Goal: Task Accomplishment & Management: Manage account settings

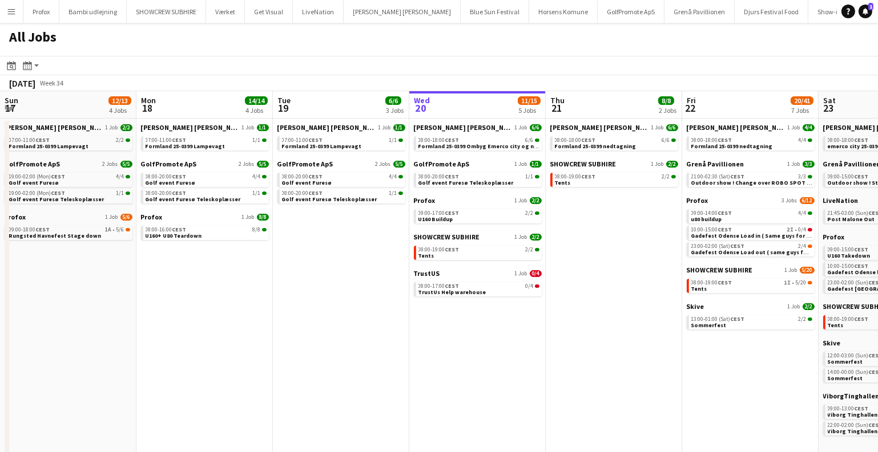
scroll to position [0, 428]
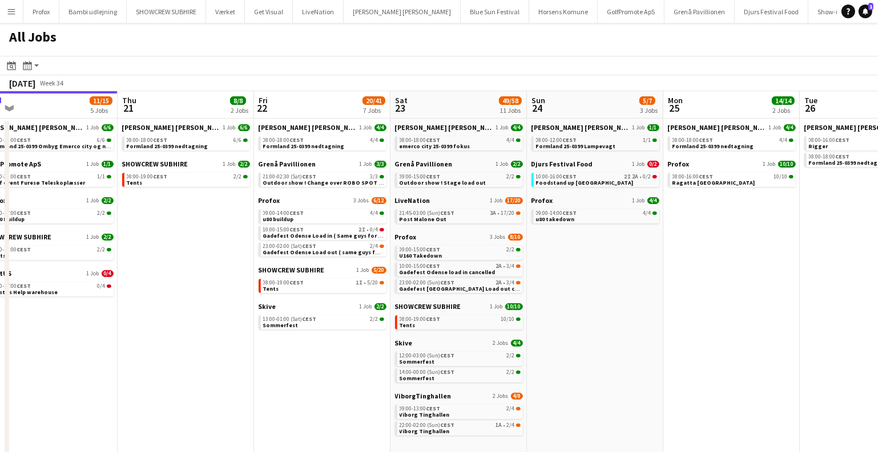
click at [482, 207] on app-calendar-brief-board "LiveNation 1 Job 17/20 21:45-03:00 (Sun) CEST 3A • 17/20 Post Malone Out" at bounding box center [459, 209] width 128 height 27
click at [476, 213] on div "21:45-03:00 (Sun) CEST 3A • 17/20" at bounding box center [459, 214] width 121 height 6
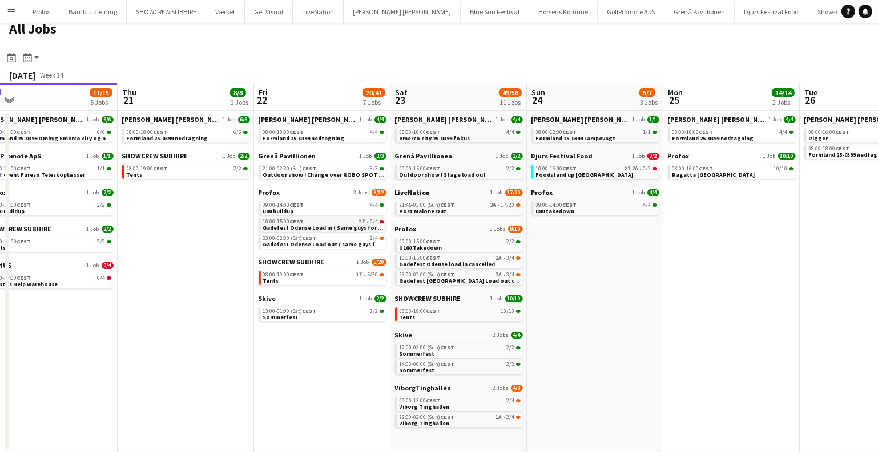
scroll to position [9, 0]
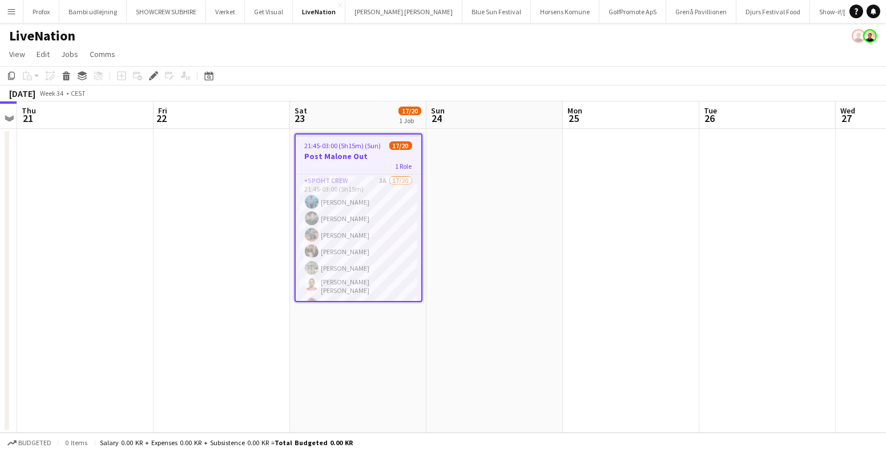
click at [341, 150] on app-job-card "21:45-03:00 (5h15m) (Sun) 17/20 Post Malone Out 1 Role Spoht Crew 3A 17/20 21:4…" at bounding box center [358, 218] width 128 height 169
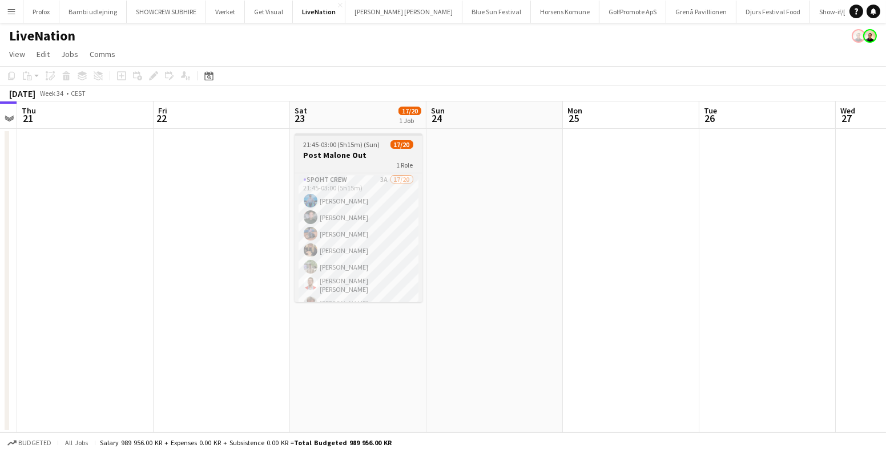
click at [341, 150] on h3 "Post Malone Out" at bounding box center [358, 155] width 128 height 10
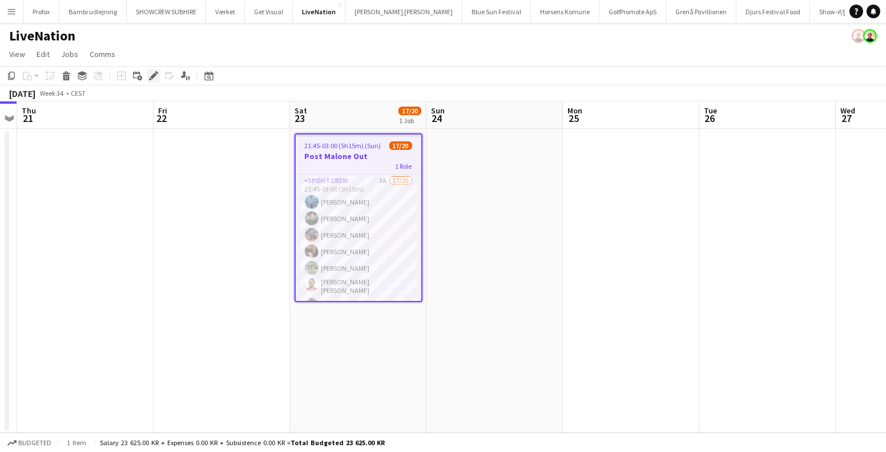
click at [152, 75] on icon at bounding box center [153, 76] width 6 height 6
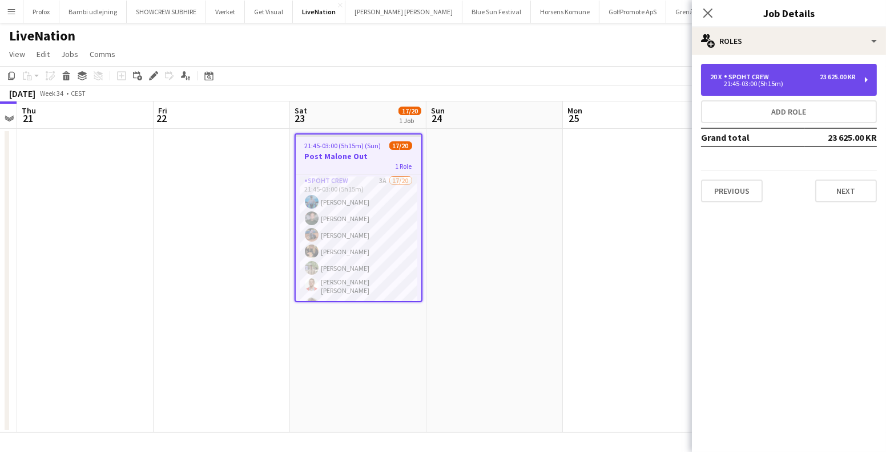
click at [733, 76] on div "Spoht Crew" at bounding box center [749, 77] width 50 height 8
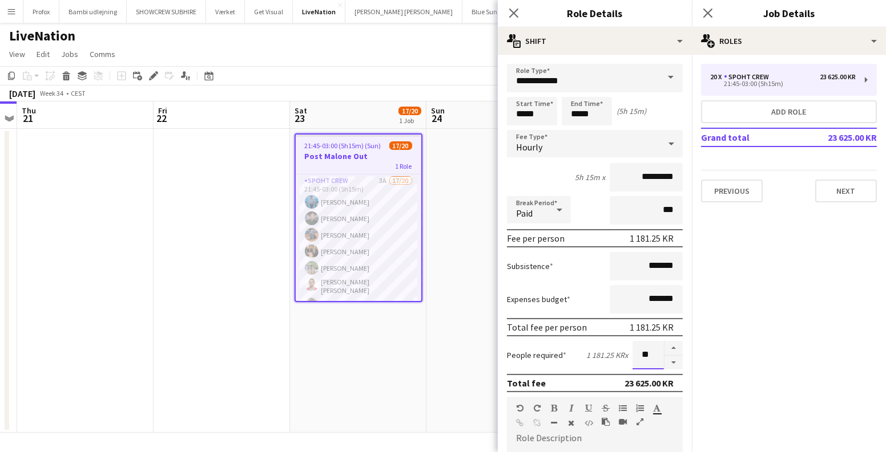
drag, startPoint x: 646, startPoint y: 345, endPoint x: 585, endPoint y: 346, distance: 61.1
click at [585, 346] on div "People required 1 181.25 KR x **" at bounding box center [595, 355] width 176 height 29
drag, startPoint x: 646, startPoint y: 355, endPoint x: 633, endPoint y: 353, distance: 12.7
click at [633, 353] on input "***" at bounding box center [647, 355] width 31 height 29
click at [635, 356] on input "***" at bounding box center [647, 355] width 31 height 29
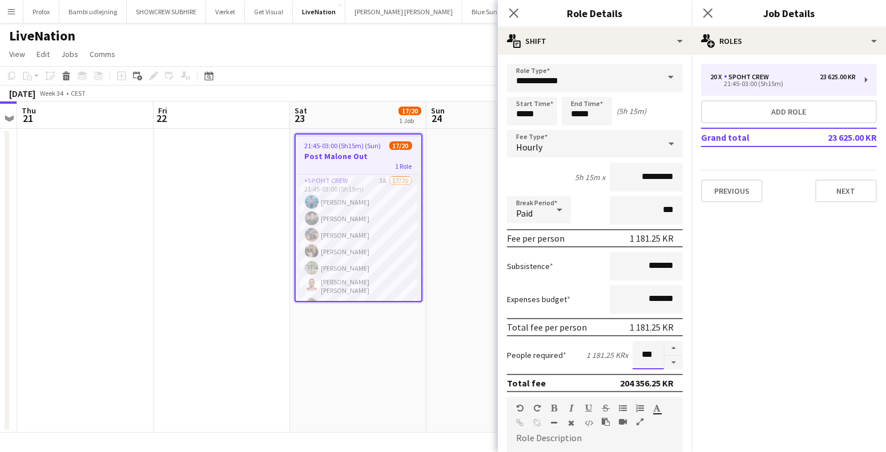
click at [636, 356] on input "***" at bounding box center [647, 355] width 31 height 29
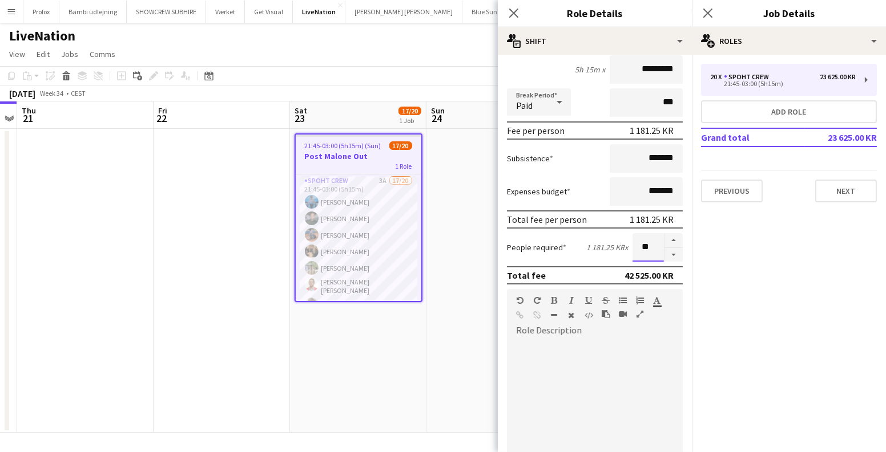
scroll to position [103, 0]
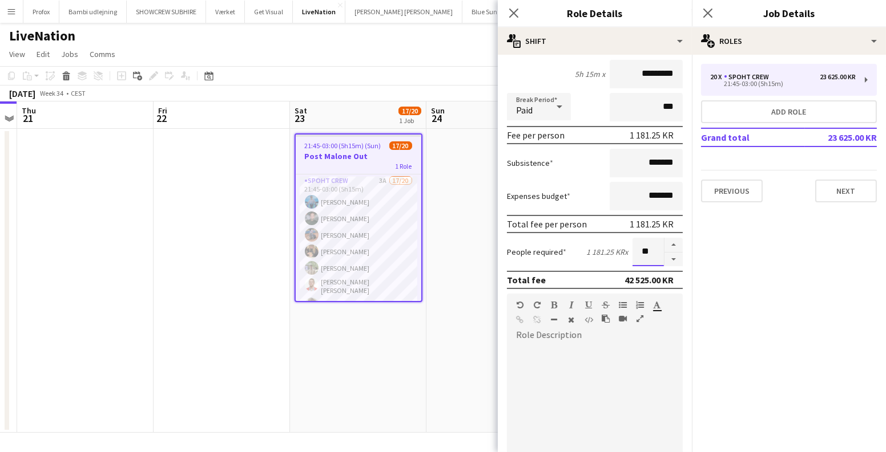
type input "**"
click at [411, 375] on app-date-cell "21:45-03:00 (5h15m) (Sun) 17/20 Post Malone Out 1 Role Spoht Crew 3A 17/20 21:4…" at bounding box center [358, 281] width 136 height 304
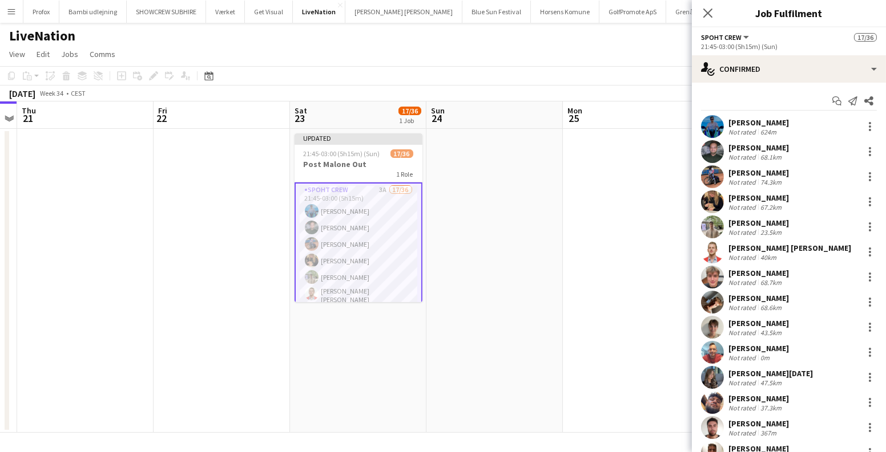
drag, startPoint x: 620, startPoint y: 144, endPoint x: 754, endPoint y: 106, distance: 139.6
click at [631, 140] on app-calendar-viewport "Mon 18 Tue 19 Wed 20 Thu 21 Fri 22 Sat 23 17/36 1 Job Sun 24 Mon 25 Tue 26 Wed …" at bounding box center [443, 268] width 886 height 332
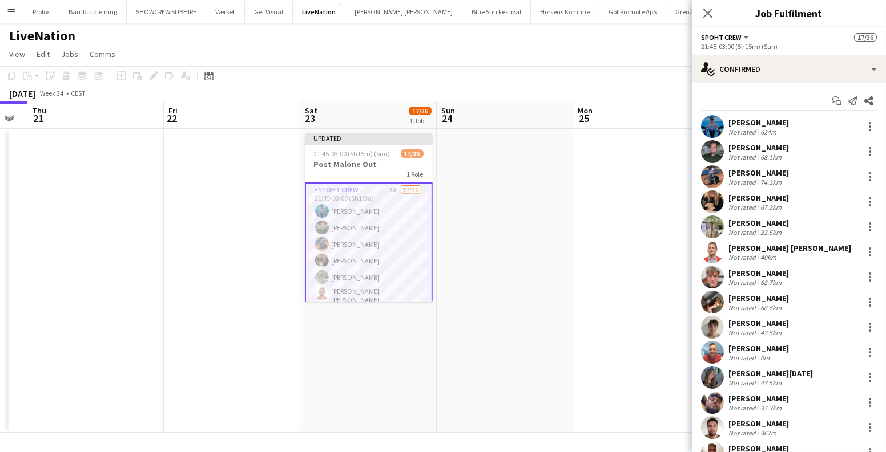
click at [665, 122] on app-board-header-date "Mon 25" at bounding box center [641, 115] width 136 height 27
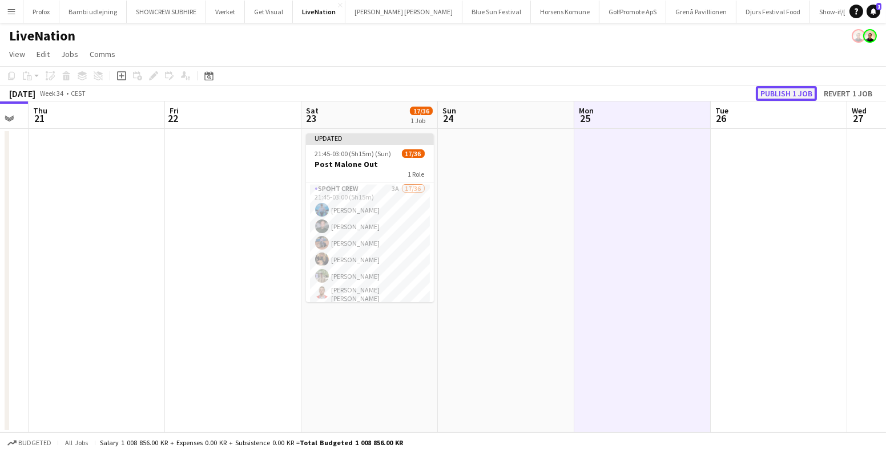
click at [771, 94] on button "Publish 1 job" at bounding box center [785, 93] width 61 height 15
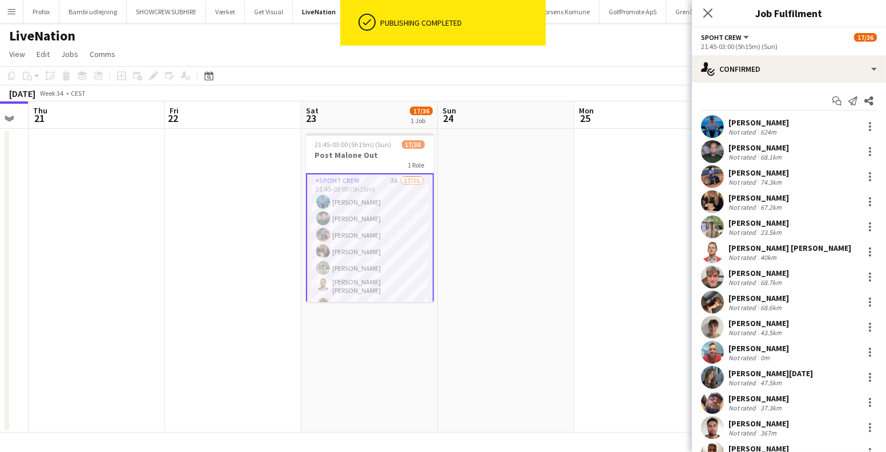
drag, startPoint x: 649, startPoint y: 88, endPoint x: 844, endPoint y: 27, distance: 203.9
click at [650, 87] on div "August 2025 Week 34 • CEST" at bounding box center [443, 94] width 886 height 16
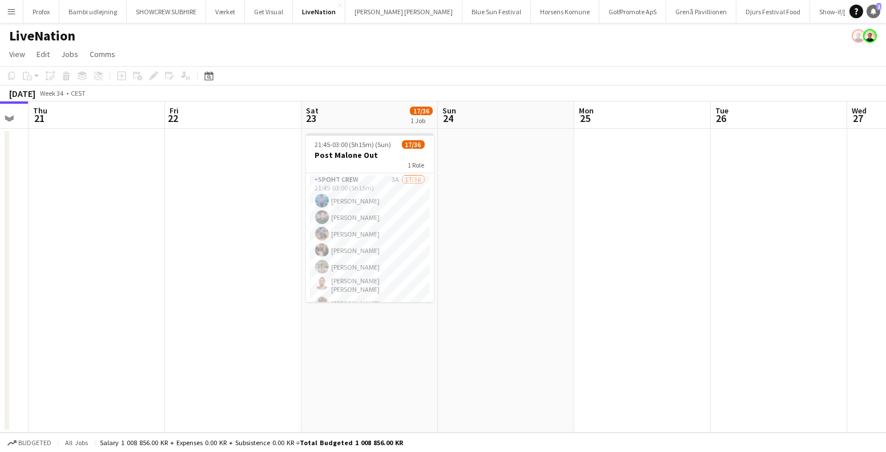
click at [878, 14] on link "Notifications 1" at bounding box center [873, 12] width 14 height 14
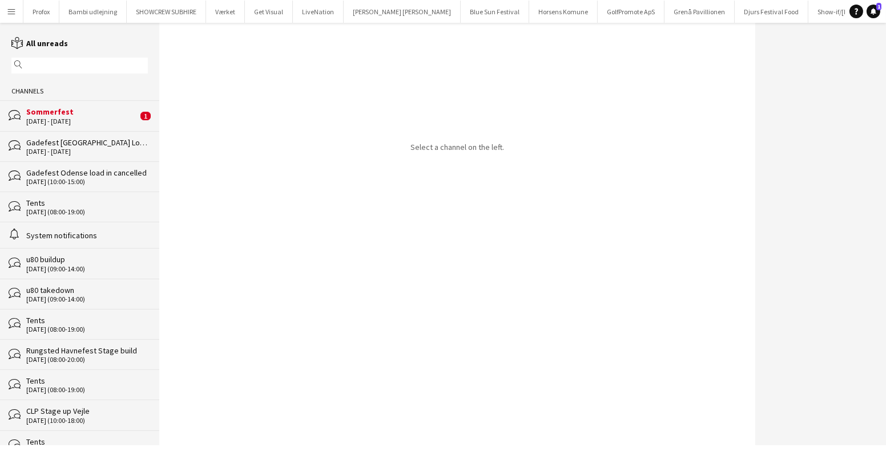
click at [94, 115] on div "Sommerfest" at bounding box center [81, 112] width 111 height 10
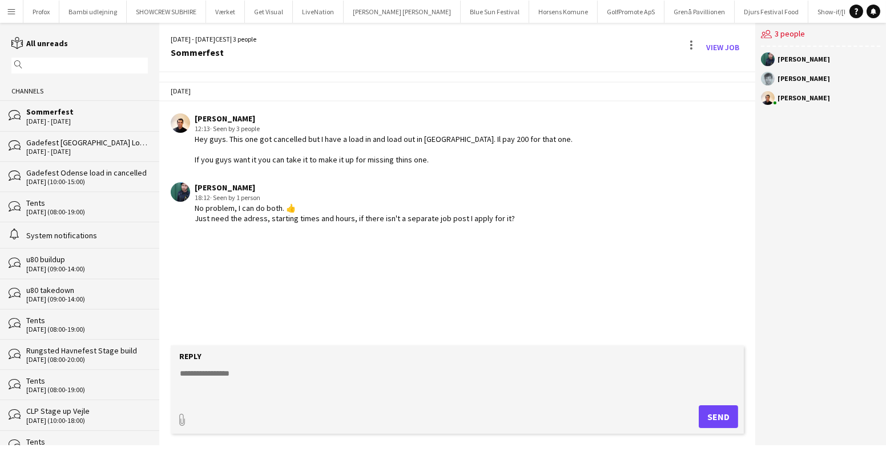
click at [332, 373] on textarea at bounding box center [459, 383] width 561 height 30
type textarea "**********"
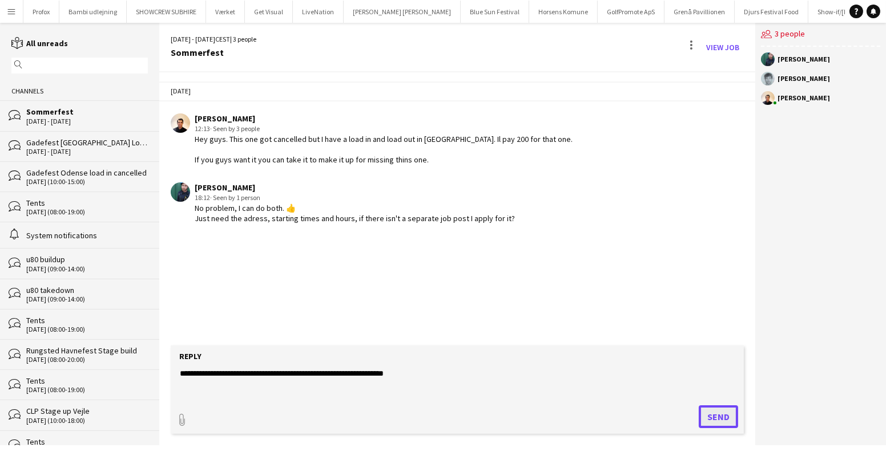
click at [705, 420] on button "Send" at bounding box center [717, 417] width 39 height 23
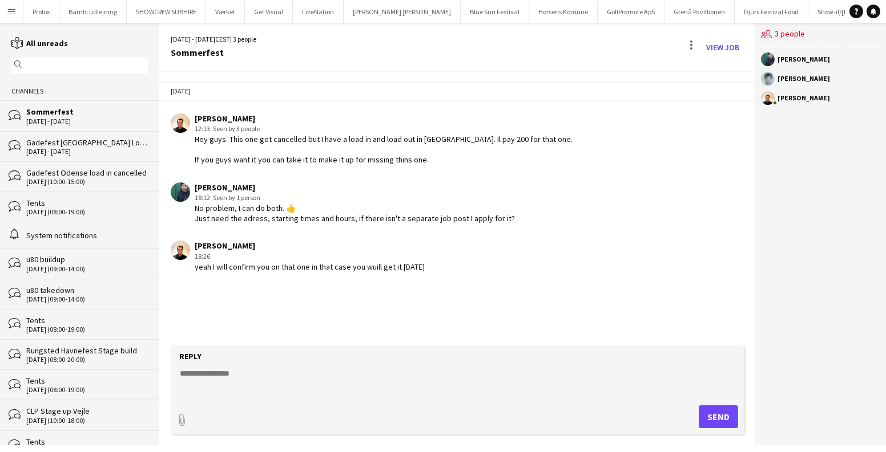
click at [13, 11] on app-icon "Menu" at bounding box center [11, 11] width 9 height 9
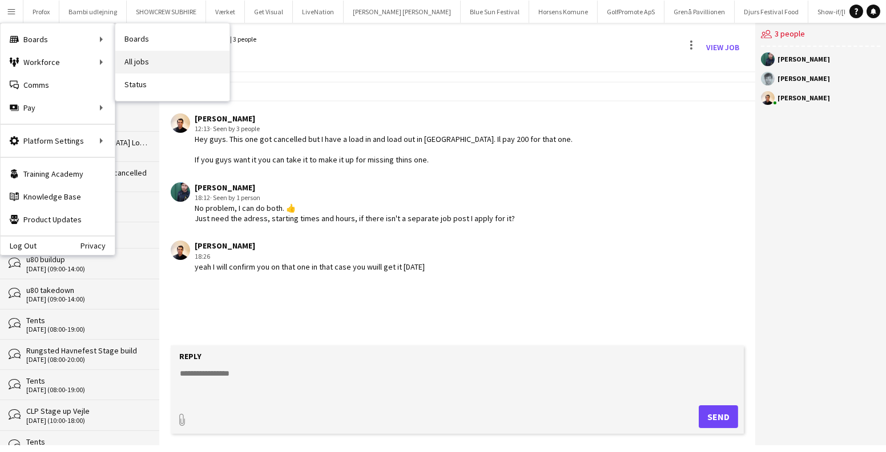
click at [145, 55] on link "All jobs" at bounding box center [172, 62] width 114 height 23
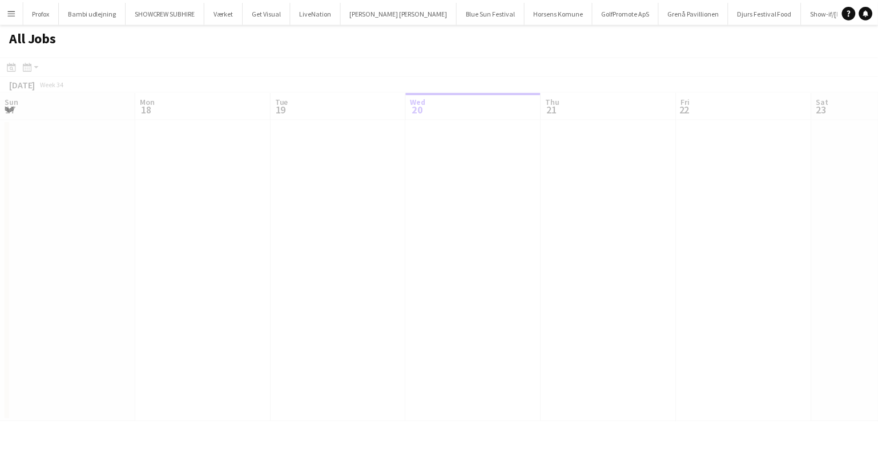
scroll to position [0, 273]
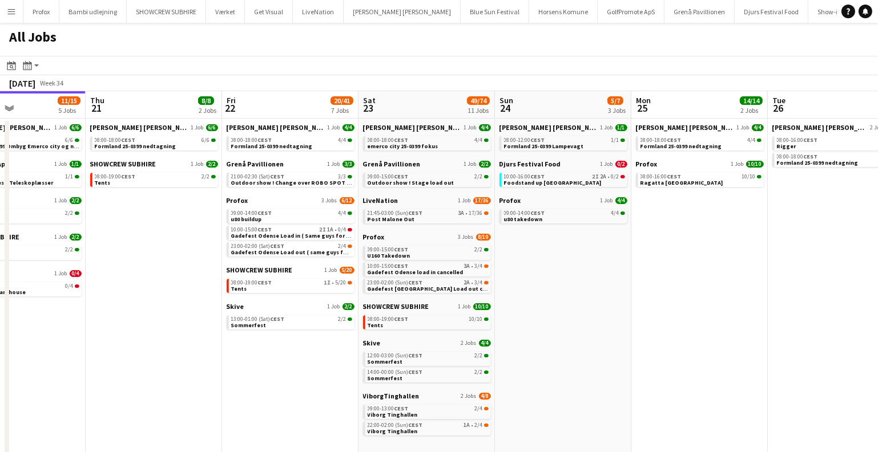
drag, startPoint x: 741, startPoint y: 334, endPoint x: 568, endPoint y: 333, distance: 172.9
click at [571, 334] on app-calendar-viewport "Sun 17 12/13 4 Jobs Mon 18 14/14 4 Jobs Tue 19 6/6 3 Jobs Wed 20 11/15 5 Jobs T…" at bounding box center [439, 276] width 878 height 370
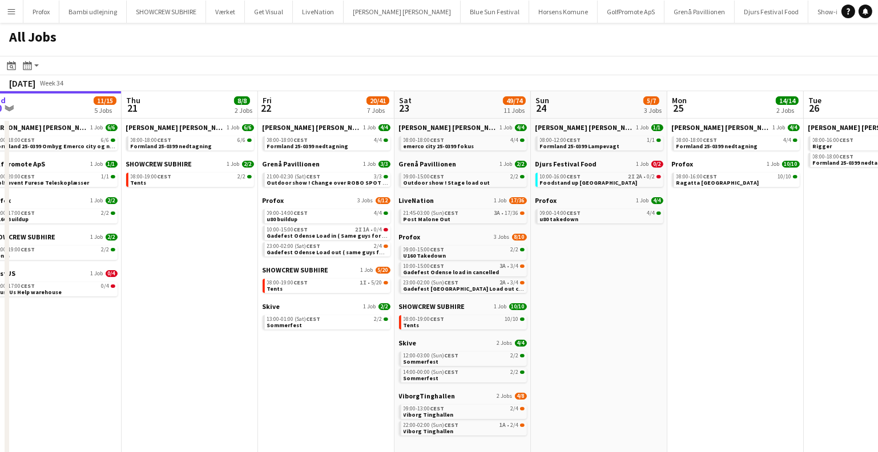
scroll to position [0, 394]
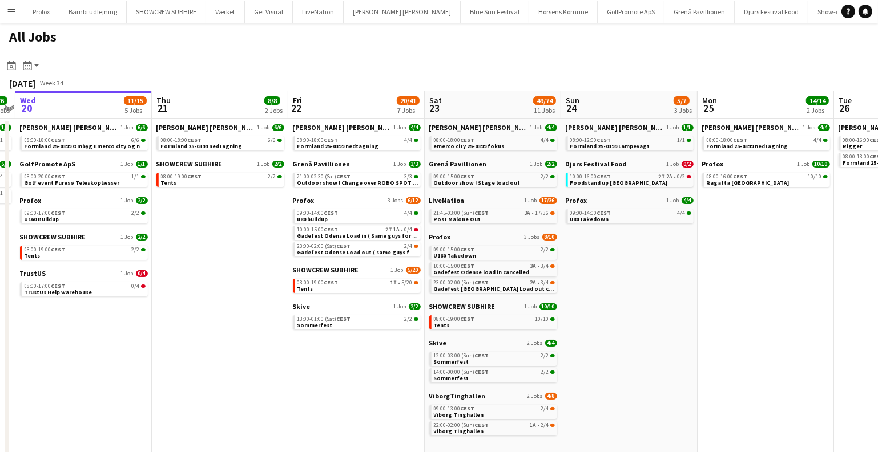
click at [286, 388] on app-calendar-viewport "Sun 17 12/13 4 Jobs Mon 18 14/14 4 Jobs Tue 19 6/6 3 Jobs Wed 20 11/15 5 Jobs T…" at bounding box center [439, 276] width 878 height 370
click at [496, 213] on div "21:45-03:00 (Sun) CEST 3A • 17/36" at bounding box center [494, 214] width 121 height 6
click at [662, 181] on link "10:00-16:00 CEST 2I 2A • 0/2 Foodstand up viborg" at bounding box center [630, 179] width 121 height 13
click at [514, 376] on link "14:00-00:00 (Sun) CEST 2/2 Sommerfest" at bounding box center [494, 375] width 121 height 13
click at [516, 410] on div "09:00-13:00 CEST 2/4" at bounding box center [494, 409] width 121 height 6
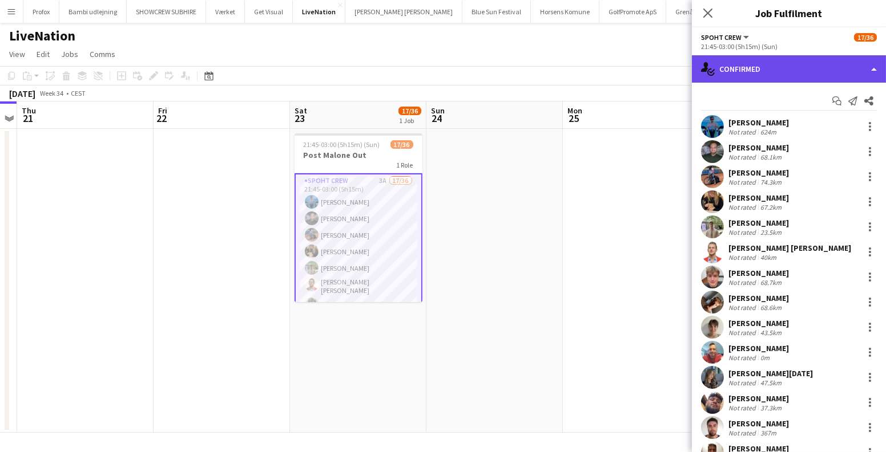
click at [803, 59] on div "single-neutral-actions-check-2 Confirmed" at bounding box center [789, 68] width 194 height 27
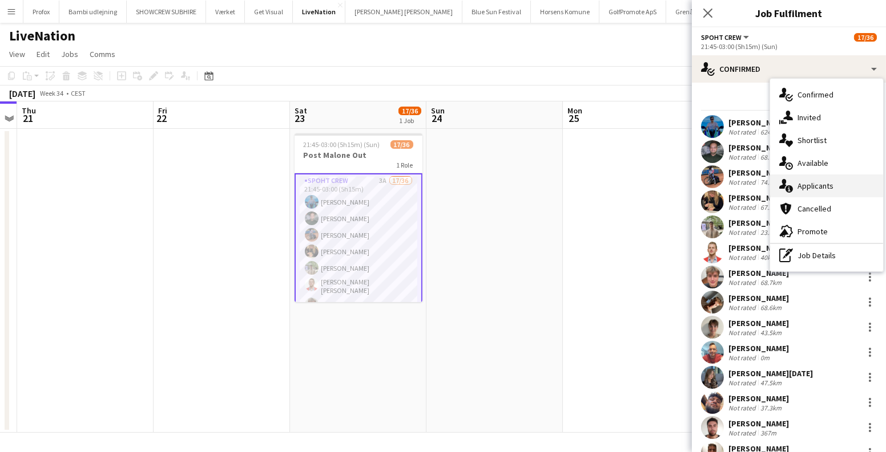
click at [800, 177] on div "single-neutral-actions-information Applicants" at bounding box center [826, 186] width 113 height 23
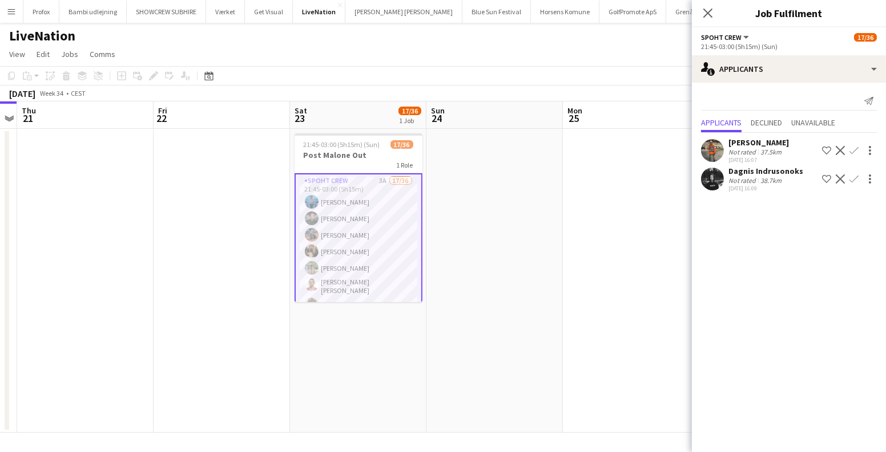
click at [849, 151] on app-icon "Confirm" at bounding box center [853, 150] width 9 height 9
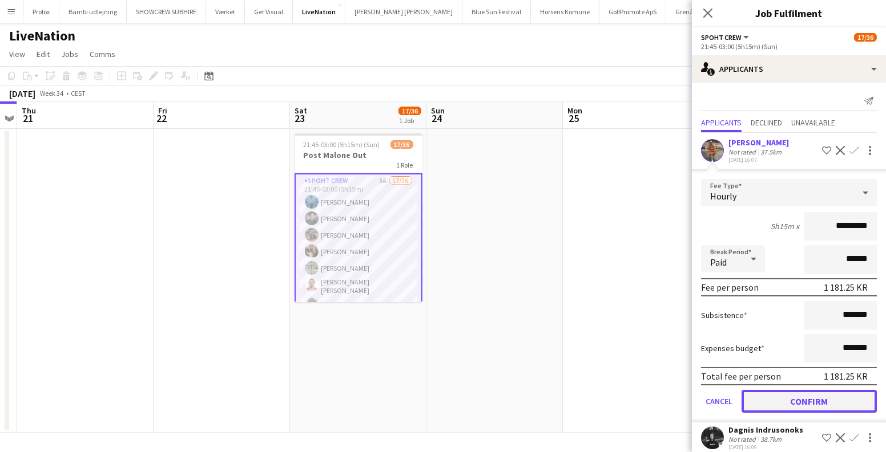
click at [798, 403] on button "Confirm" at bounding box center [808, 401] width 135 height 23
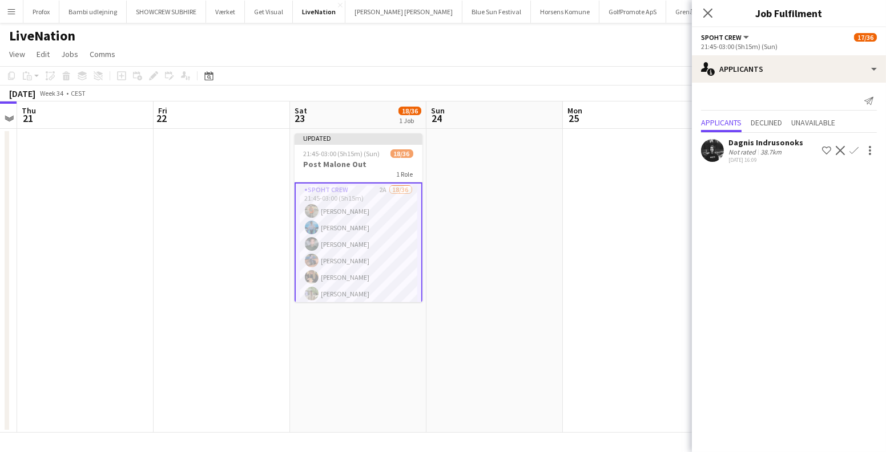
click at [848, 151] on button "Confirm" at bounding box center [854, 151] width 14 height 14
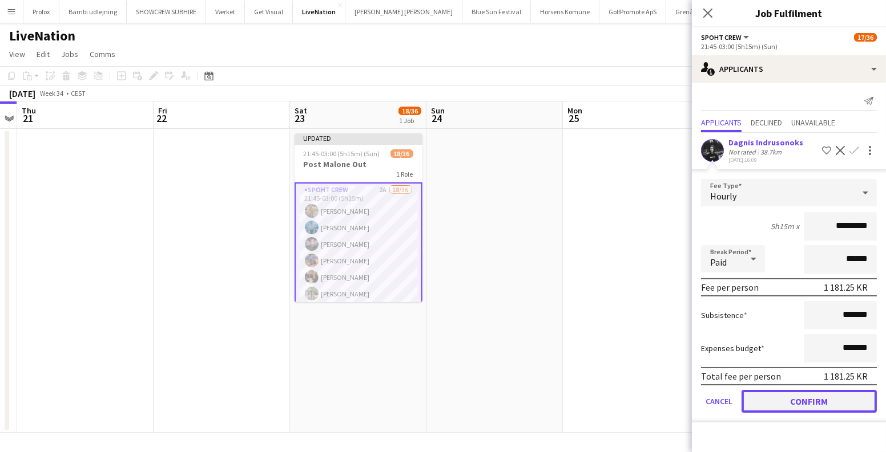
click at [825, 394] on button "Confirm" at bounding box center [808, 401] width 135 height 23
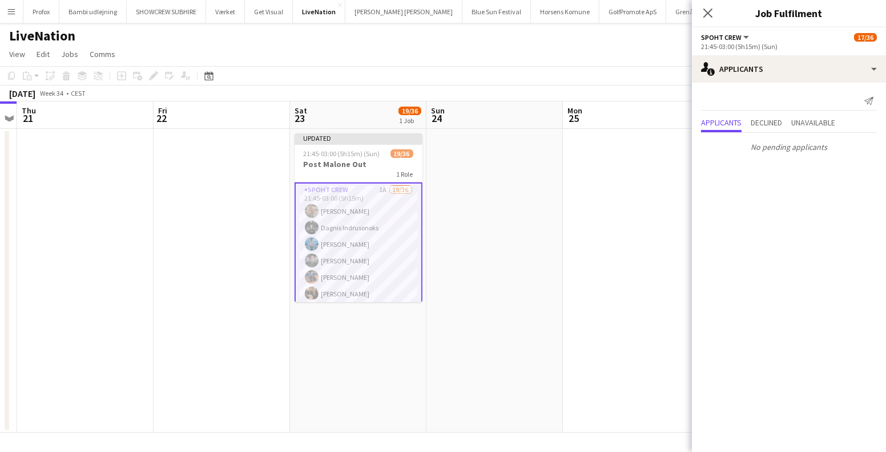
click at [636, 248] on app-date-cell at bounding box center [631, 281] width 136 height 304
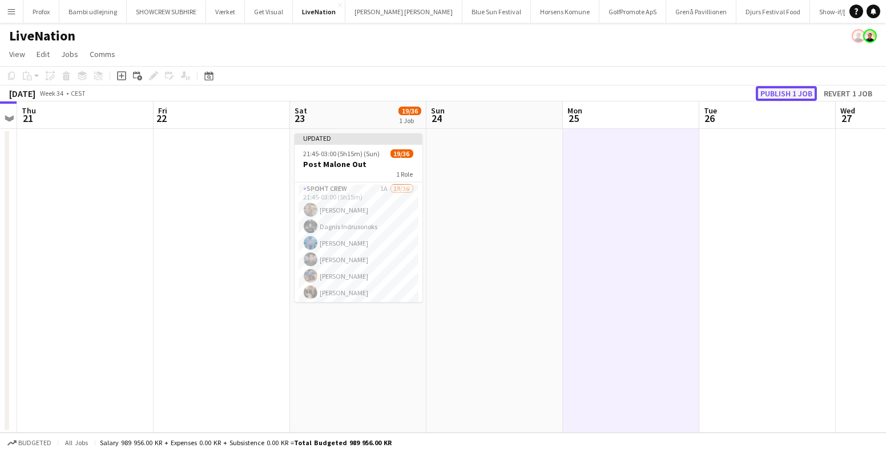
click at [801, 97] on button "Publish 1 job" at bounding box center [785, 93] width 61 height 15
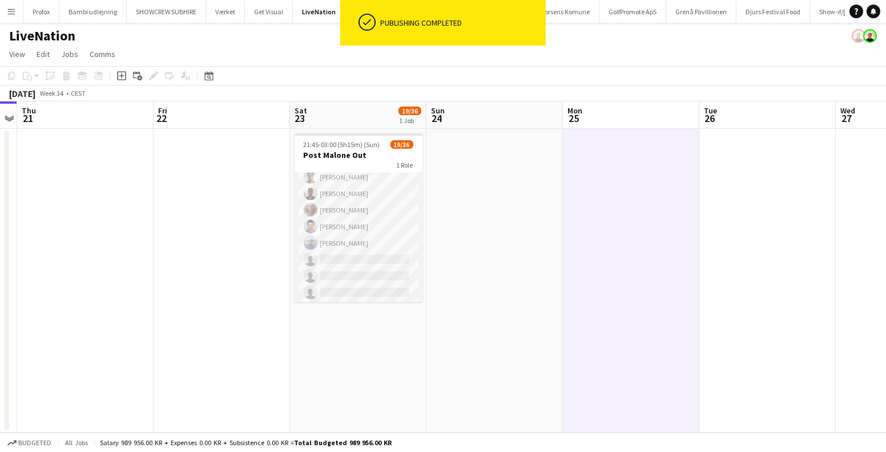
click at [364, 254] on app-card-role "Spoht Crew 1A 19/36 21:45-03:00 (5h15m) Antonio Enriko Vincjuns Dagnis Indruson…" at bounding box center [358, 224] width 128 height 621
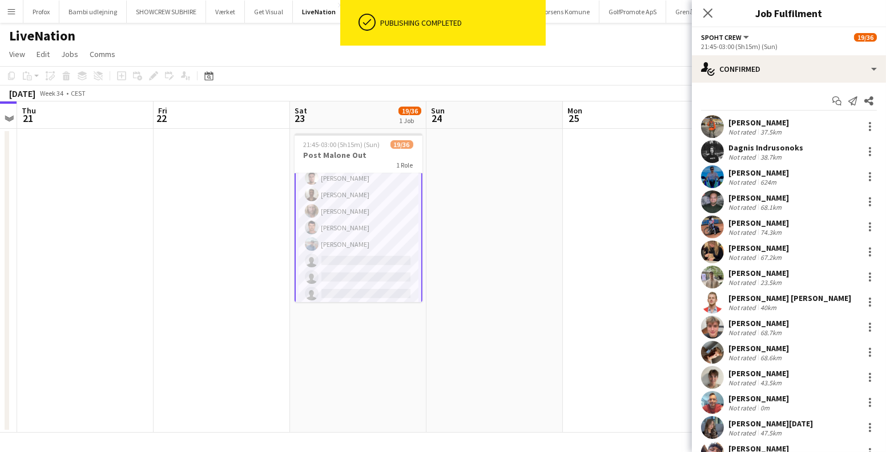
scroll to position [260, 0]
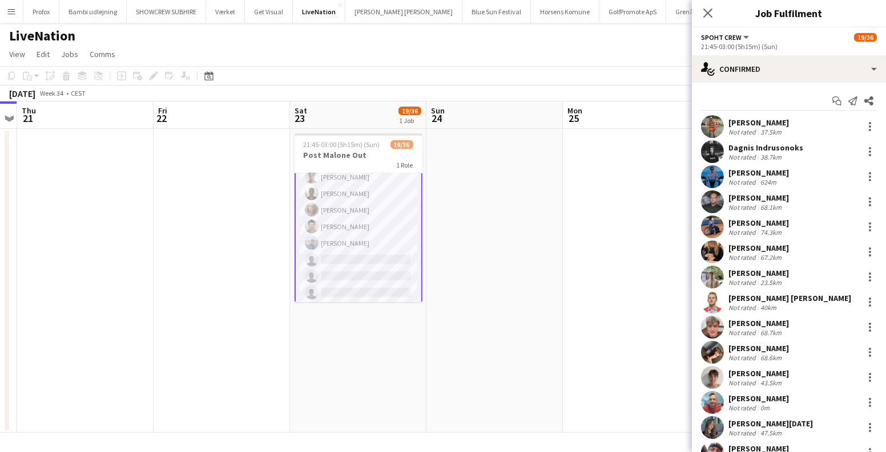
click at [357, 271] on app-card-role "Spoht Crew 1A 19/36 21:45-03:00 (5h15m) Antonio Enriko Vincjuns Dagnis Indruson…" at bounding box center [358, 225] width 128 height 624
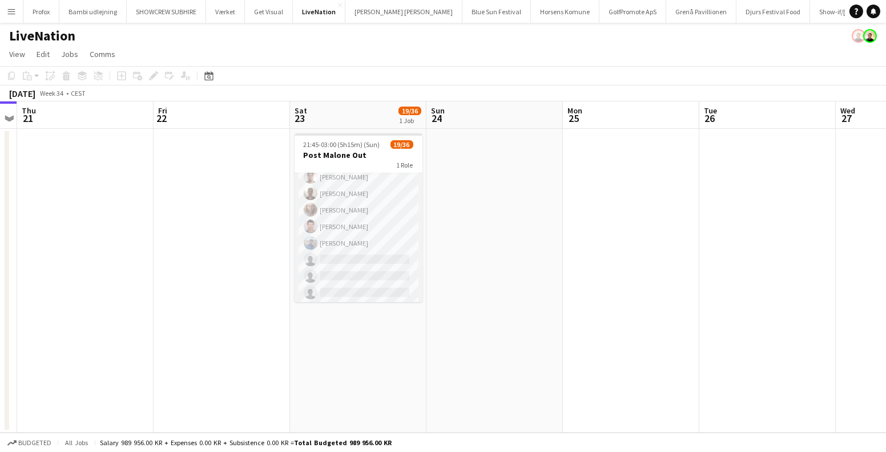
click at [357, 271] on app-card-role "Spoht Crew 1A 19/36 21:45-03:00 (5h15m) Antonio Enriko Vincjuns Dagnis Indruson…" at bounding box center [358, 224] width 128 height 621
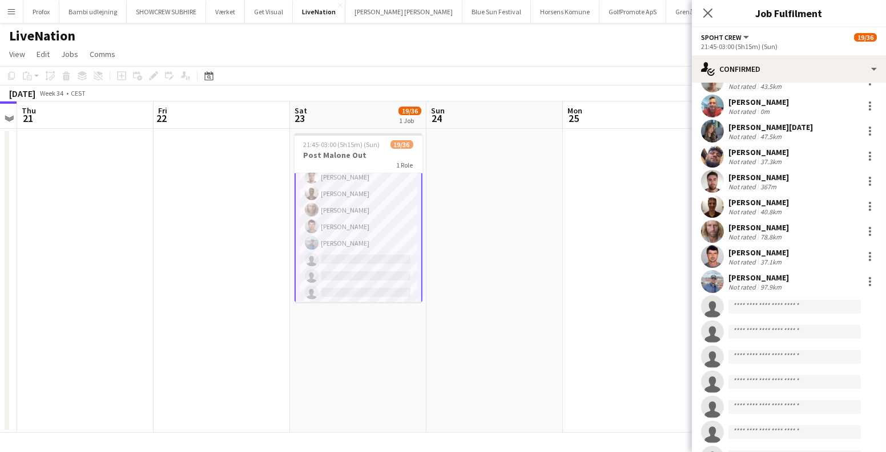
scroll to position [363, 0]
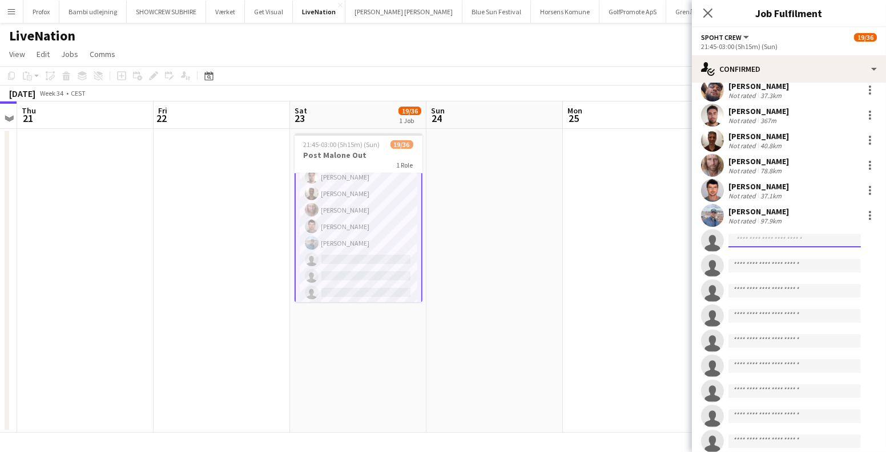
click at [754, 241] on input at bounding box center [794, 241] width 132 height 14
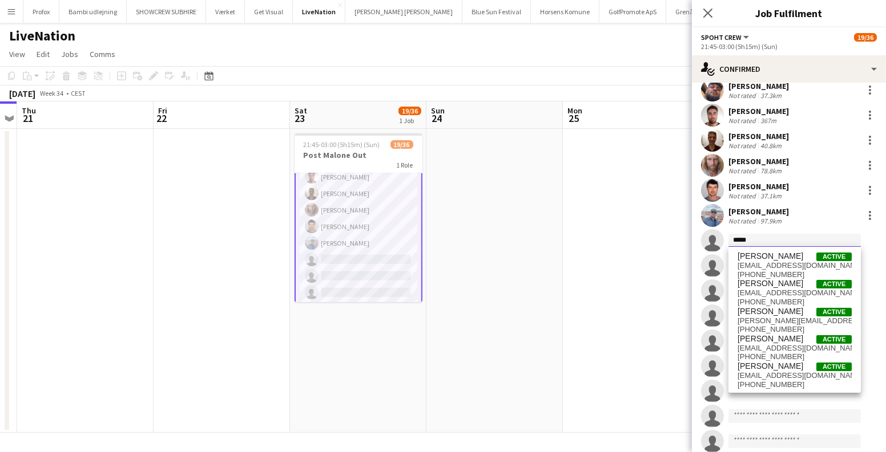
drag, startPoint x: 759, startPoint y: 237, endPoint x: 667, endPoint y: 237, distance: 91.9
click at [668, 237] on body "Menu Boards Boards Boards All jobs Status Workforce Workforce My Workforce Recr…" at bounding box center [443, 226] width 886 height 452
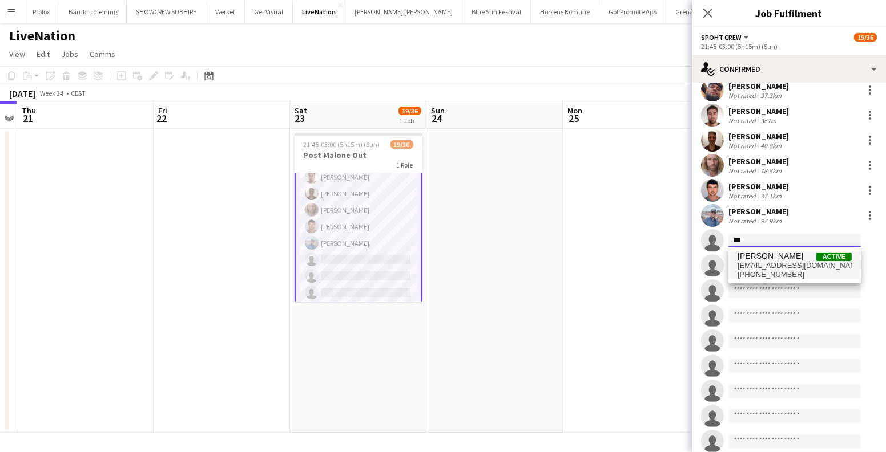
type input "***"
click at [790, 257] on span "Alexa Vasile Active" at bounding box center [794, 257] width 114 height 10
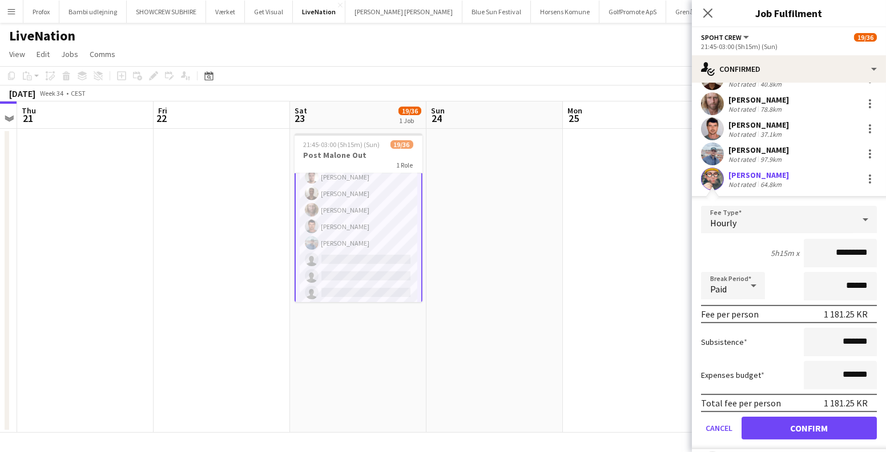
scroll to position [519, 0]
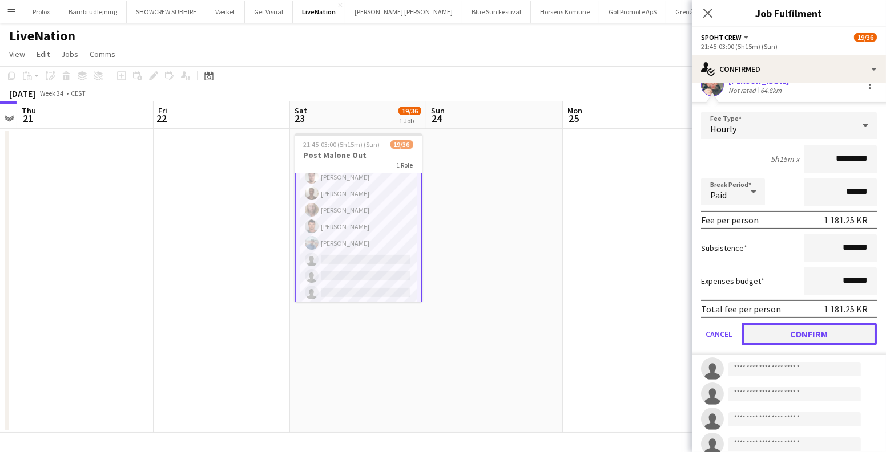
click at [817, 327] on button "Confirm" at bounding box center [808, 334] width 135 height 23
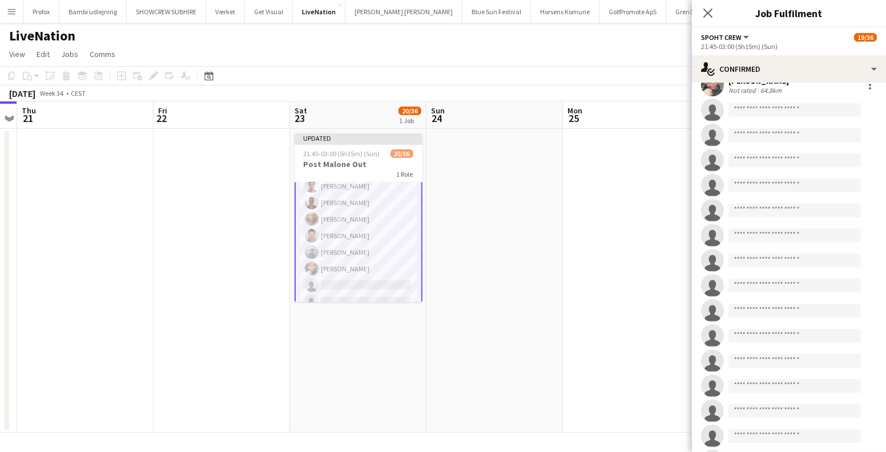
click at [627, 225] on app-date-cell at bounding box center [631, 281] width 136 height 304
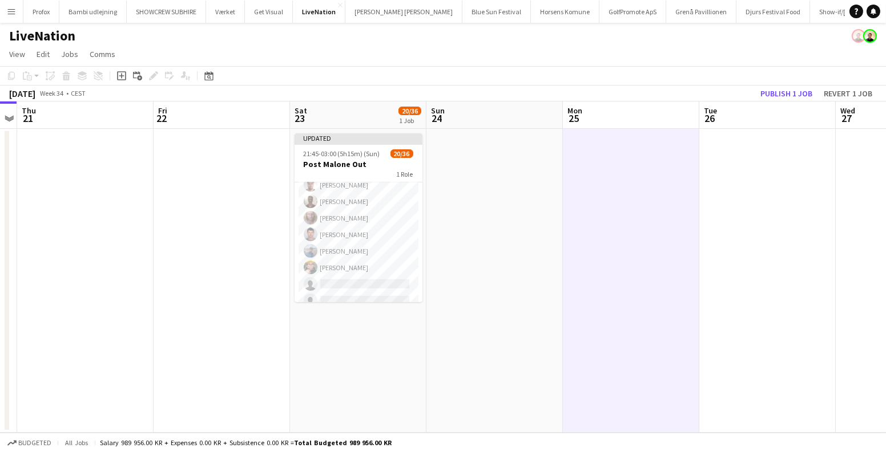
scroll to position [259, 0]
click at [813, 91] on button "Publish 1 job" at bounding box center [785, 93] width 61 height 15
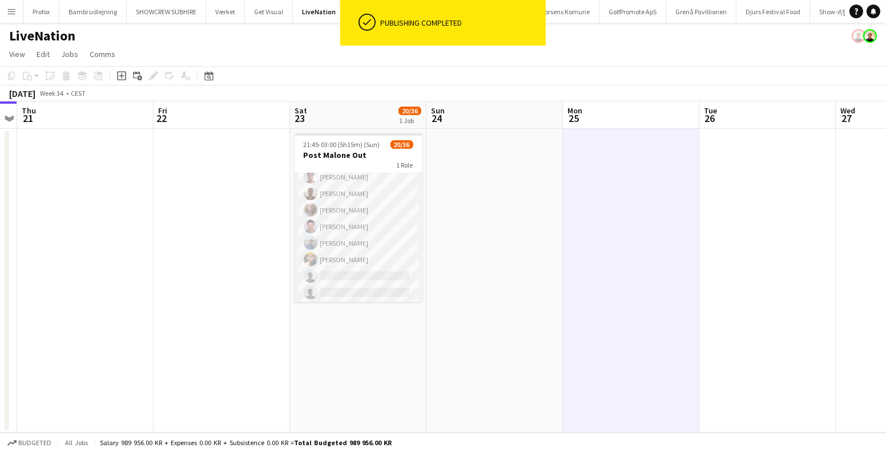
click at [389, 241] on app-card-role "Spoht Crew 1A 20/36 21:45-03:00 (5h15m) Antonio Enriko Vincjuns Dagnis Indruson…" at bounding box center [358, 224] width 128 height 621
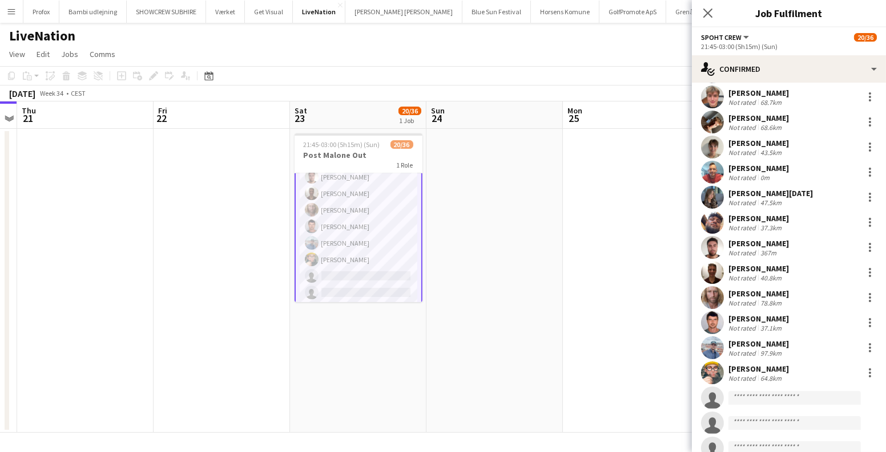
scroll to position [207, 0]
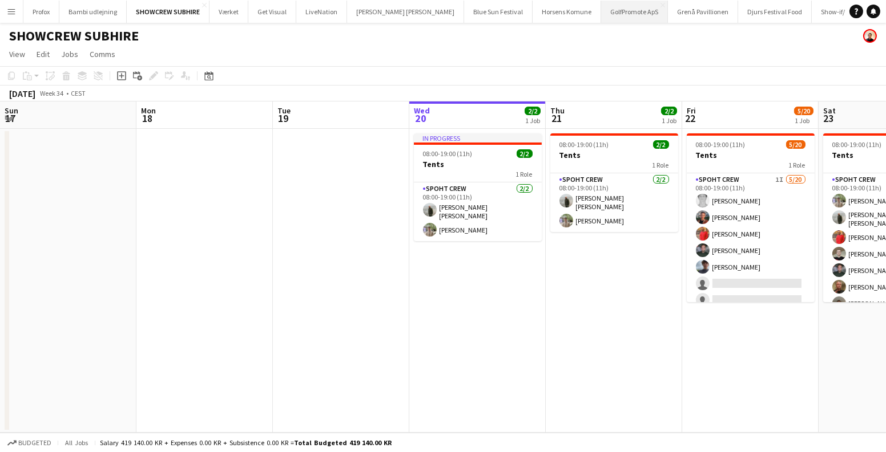
scroll to position [0, 391]
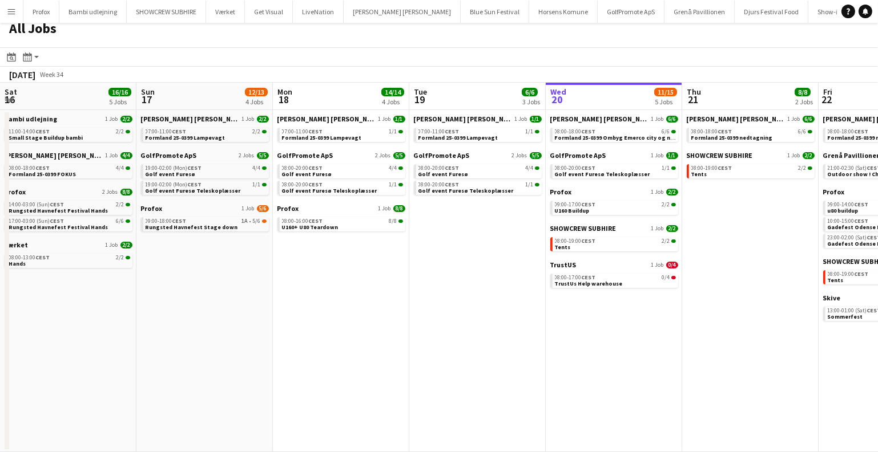
scroll to position [0, 480]
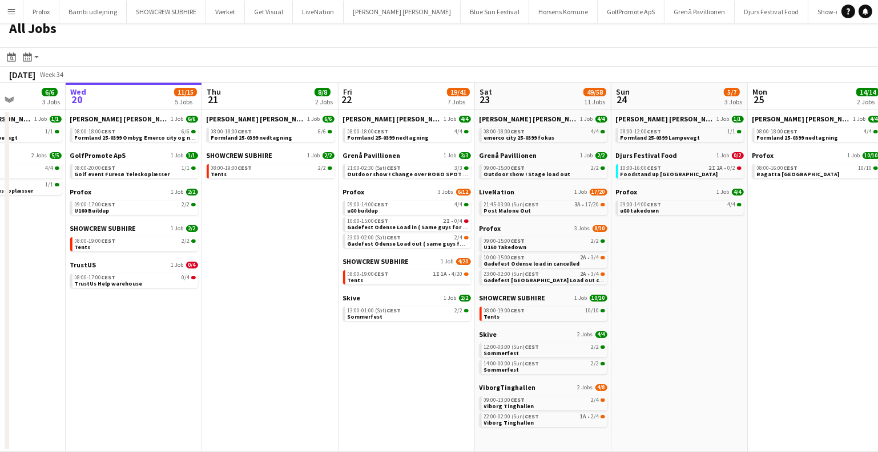
click at [11, 9] on app-icon "Menu" at bounding box center [11, 11] width 9 height 9
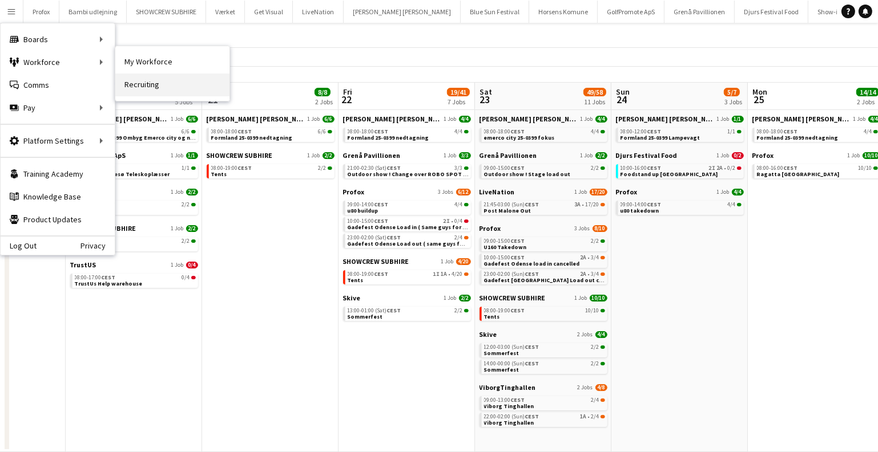
click at [135, 79] on link "Recruiting" at bounding box center [172, 85] width 114 height 23
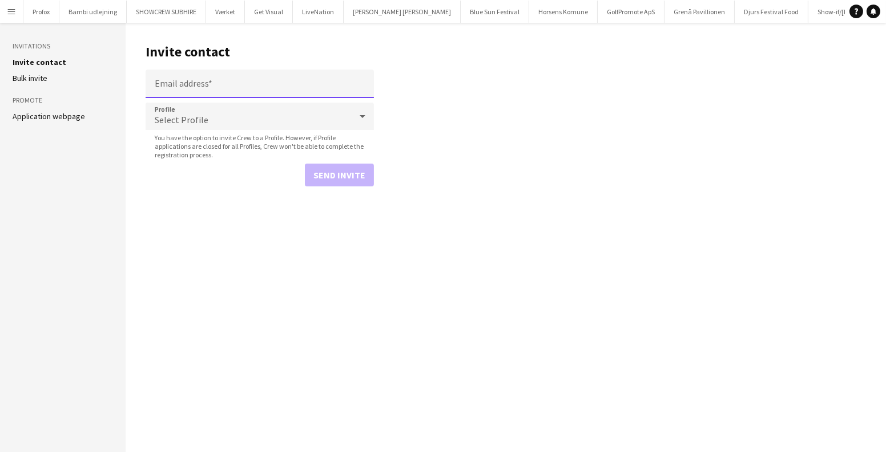
click at [199, 78] on input "Email address" at bounding box center [260, 84] width 228 height 29
paste input "**********"
type input "**********"
click at [348, 169] on button "Send invite" at bounding box center [339, 175] width 69 height 23
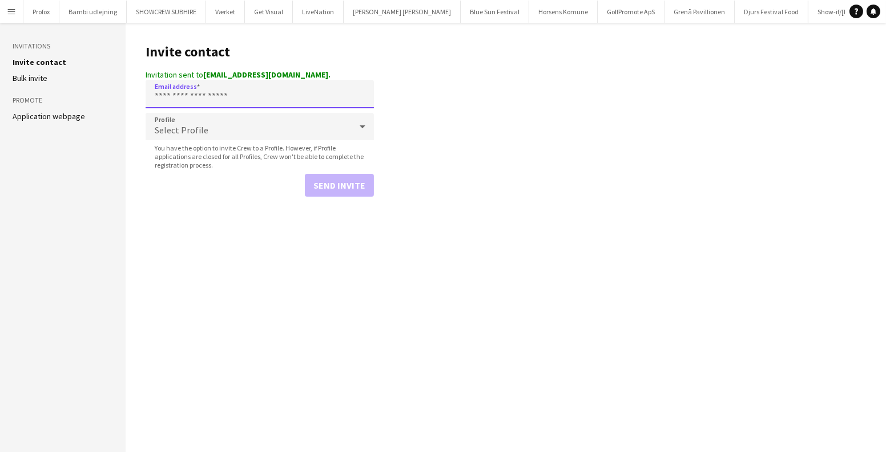
click at [204, 102] on input "Email address" at bounding box center [260, 94] width 228 height 29
paste input "**********"
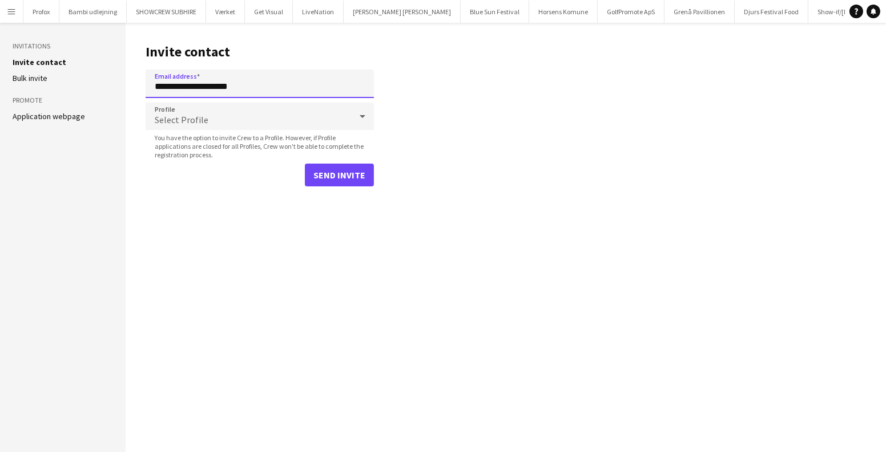
type input "**********"
click at [353, 174] on button "Send invite" at bounding box center [339, 175] width 69 height 23
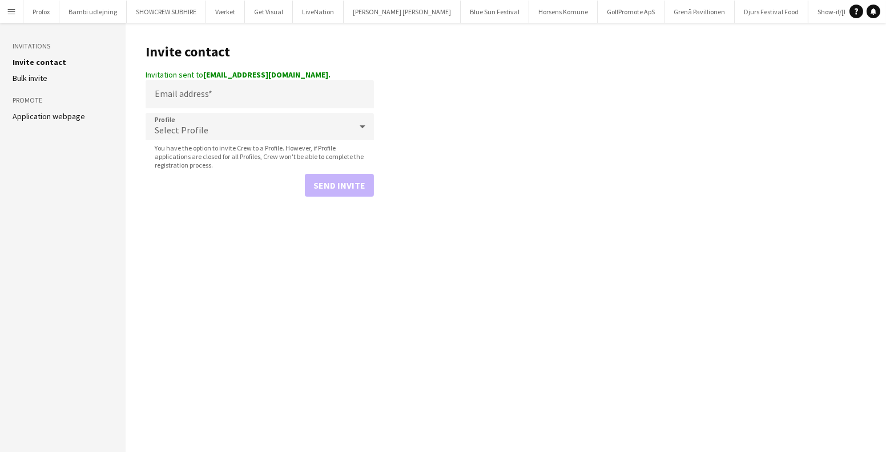
click at [189, 111] on form "Email address Profile Select Profile You have the option to invite Crew to a Pr…" at bounding box center [260, 138] width 228 height 117
click at [197, 99] on input "Email address" at bounding box center [260, 94] width 228 height 29
paste input "**********"
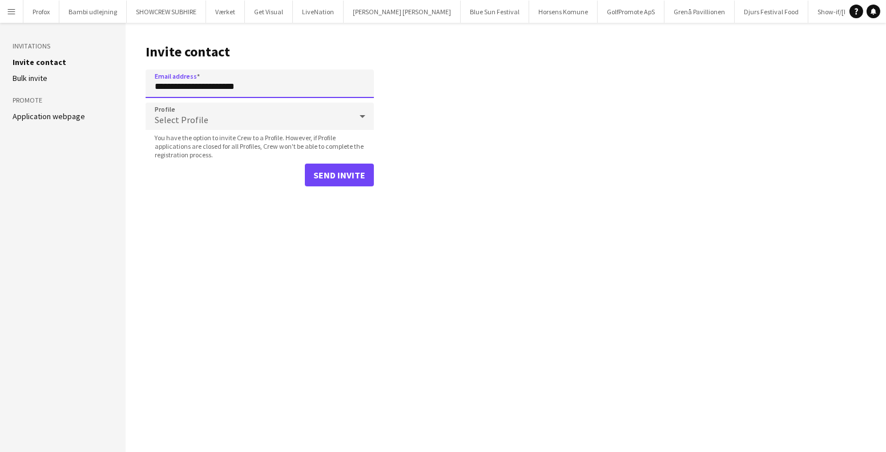
type input "**********"
click at [351, 172] on button "Send invite" at bounding box center [339, 175] width 69 height 23
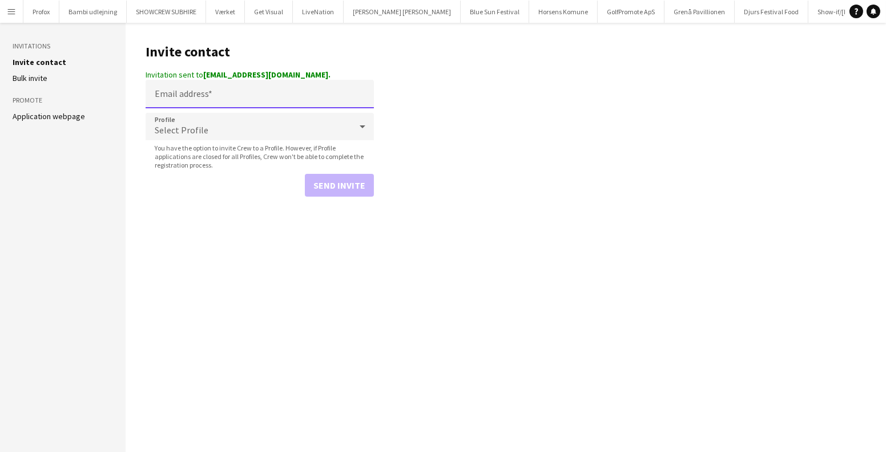
click at [188, 91] on input "Email address" at bounding box center [260, 94] width 228 height 29
paste input "**********"
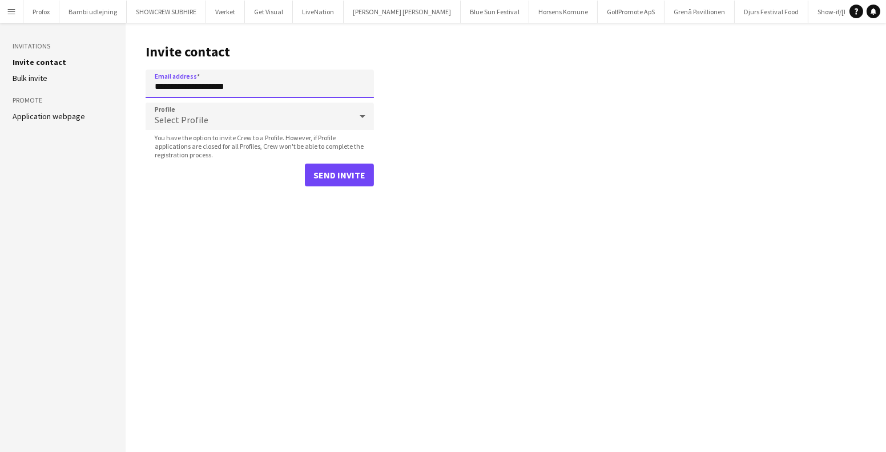
type input "**********"
click at [336, 165] on button "Send invite" at bounding box center [339, 175] width 69 height 23
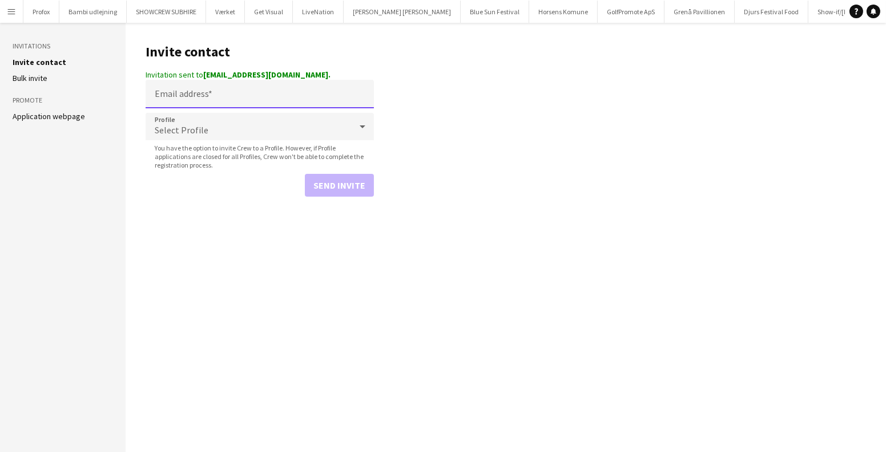
click at [210, 104] on input "Email address" at bounding box center [260, 94] width 228 height 29
paste input "**********"
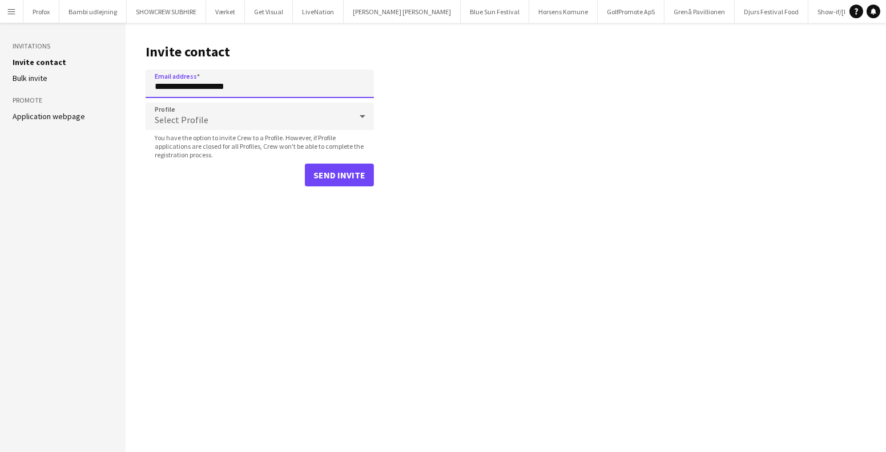
type input "**********"
click at [362, 173] on button "Send invite" at bounding box center [339, 175] width 69 height 23
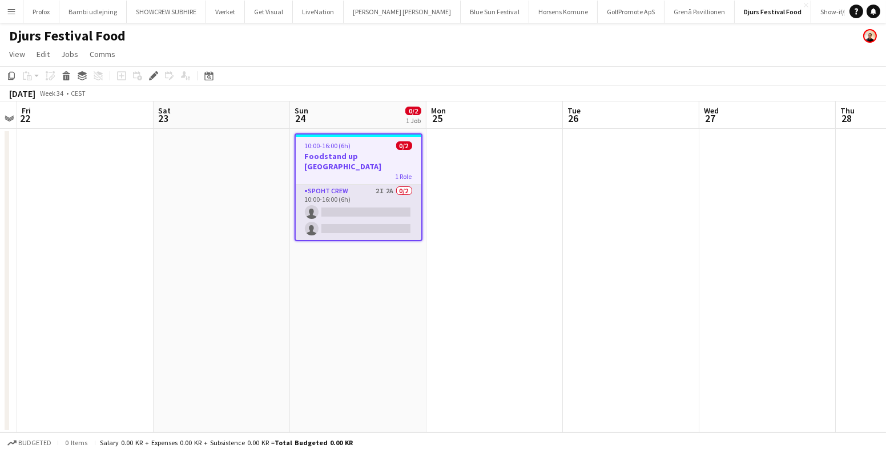
click at [374, 195] on app-card-role "Spoht Crew 2I 2A 0/2 10:00-16:00 (6h) single-neutral-actions single-neutral-act…" at bounding box center [359, 212] width 126 height 55
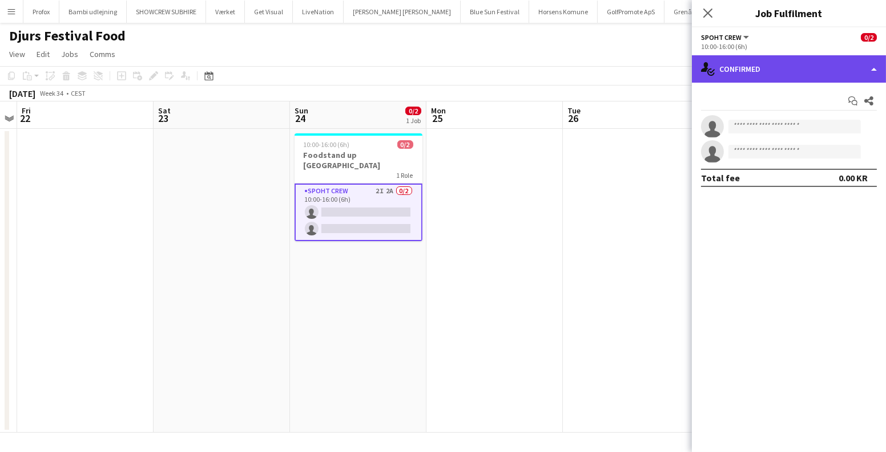
click at [798, 70] on div "single-neutral-actions-check-2 Confirmed" at bounding box center [789, 68] width 194 height 27
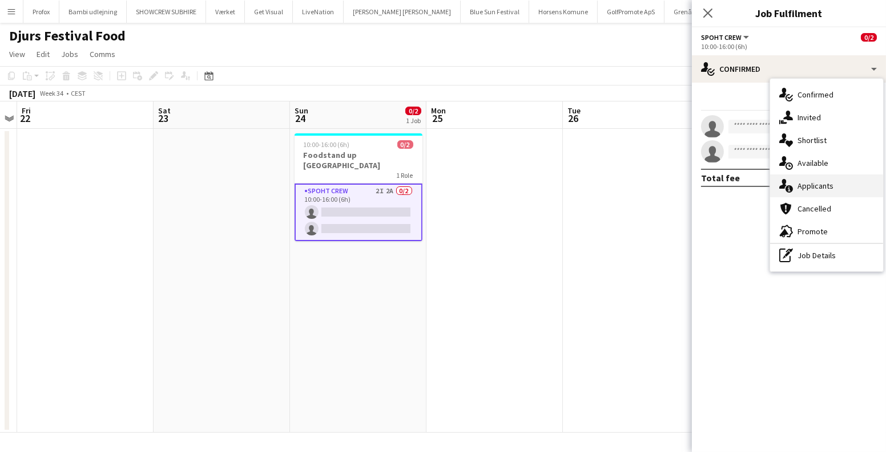
click at [807, 181] on div "single-neutral-actions-information Applicants" at bounding box center [826, 186] width 113 height 23
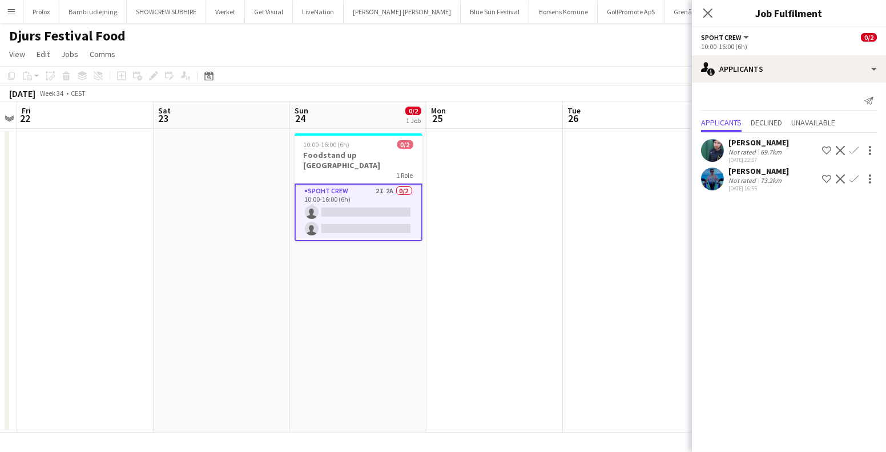
click at [707, 151] on app-user-avatar at bounding box center [712, 150] width 23 height 23
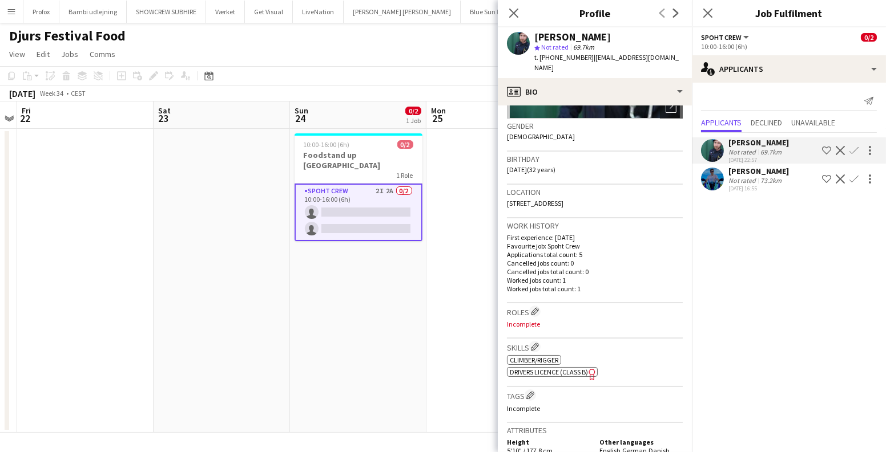
scroll to position [207, 0]
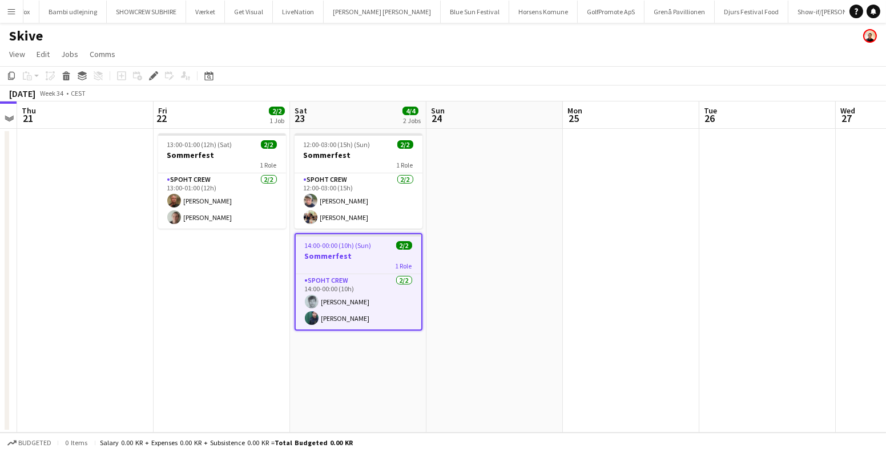
click at [362, 251] on h3 "Sommerfest" at bounding box center [359, 256] width 126 height 10
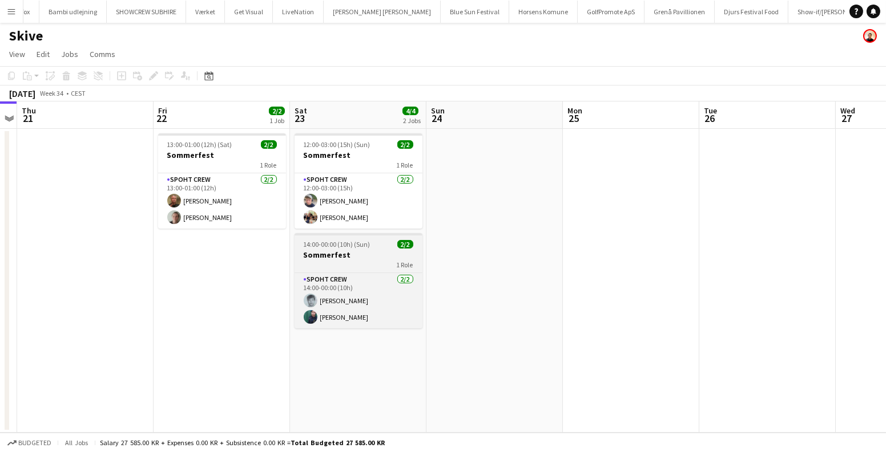
click at [362, 250] on h3 "Sommerfest" at bounding box center [358, 255] width 128 height 10
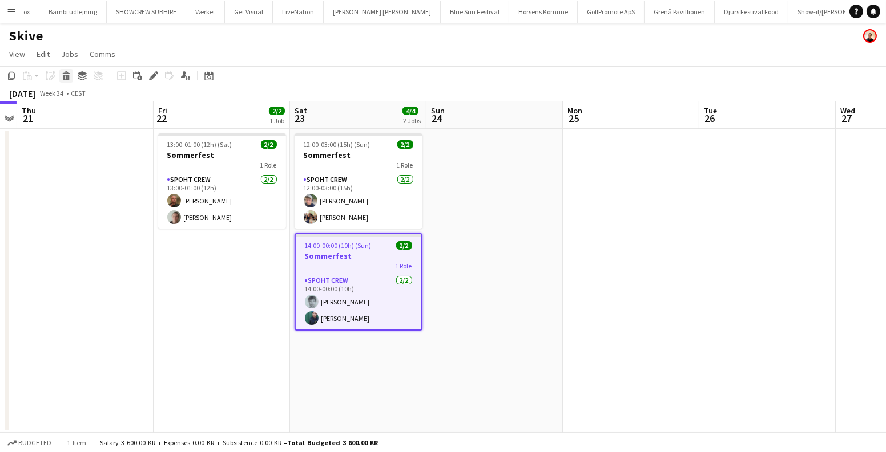
click at [62, 77] on icon "Delete" at bounding box center [66, 75] width 9 height 9
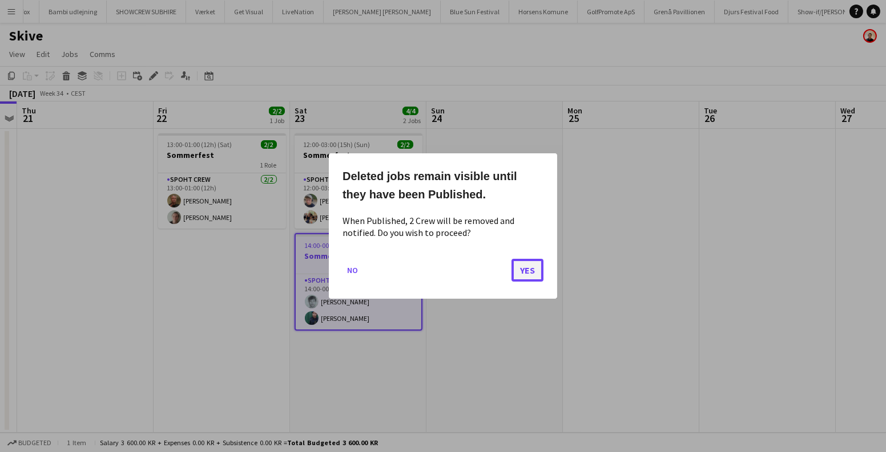
click at [531, 264] on button "Yes" at bounding box center [527, 270] width 32 height 23
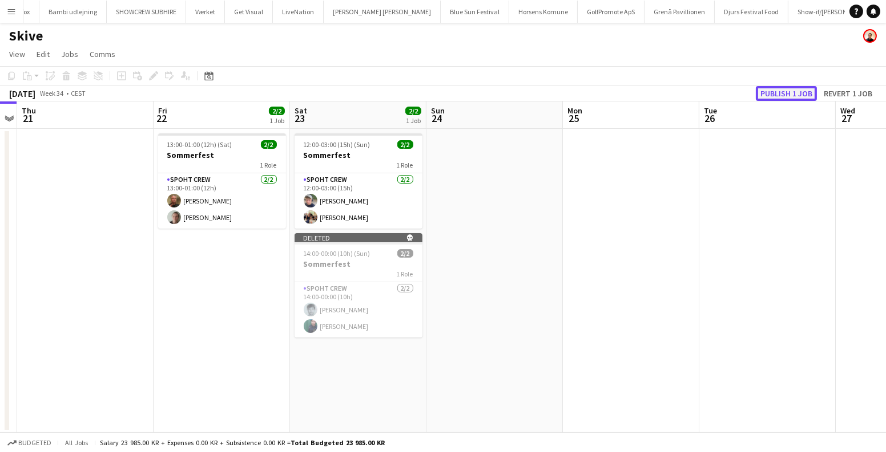
click at [786, 94] on button "Publish 1 job" at bounding box center [785, 93] width 61 height 15
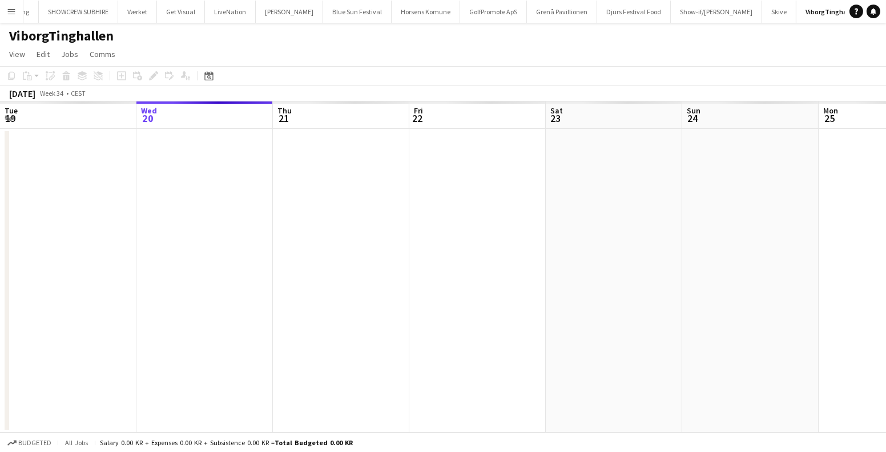
scroll to position [0, 392]
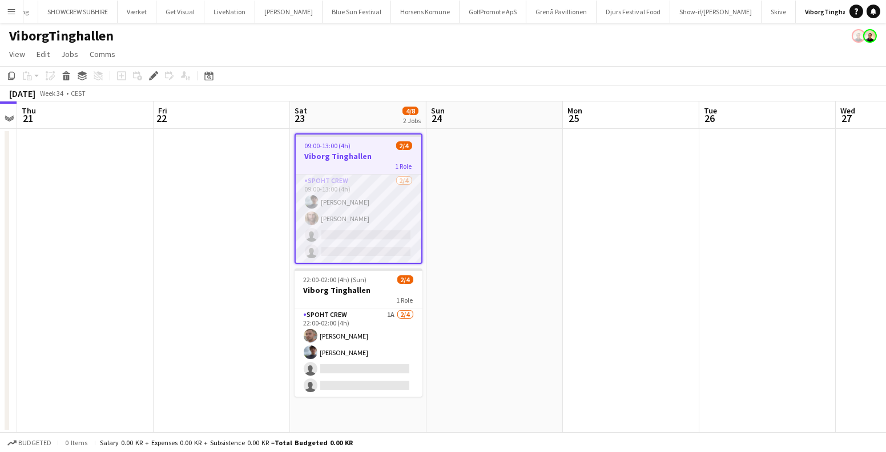
click at [372, 217] on app-card-role "Spoht Crew [DATE] 09:00-13:00 (4h) [PERSON_NAME] [PERSON_NAME] single-neutral-a…" at bounding box center [359, 219] width 126 height 88
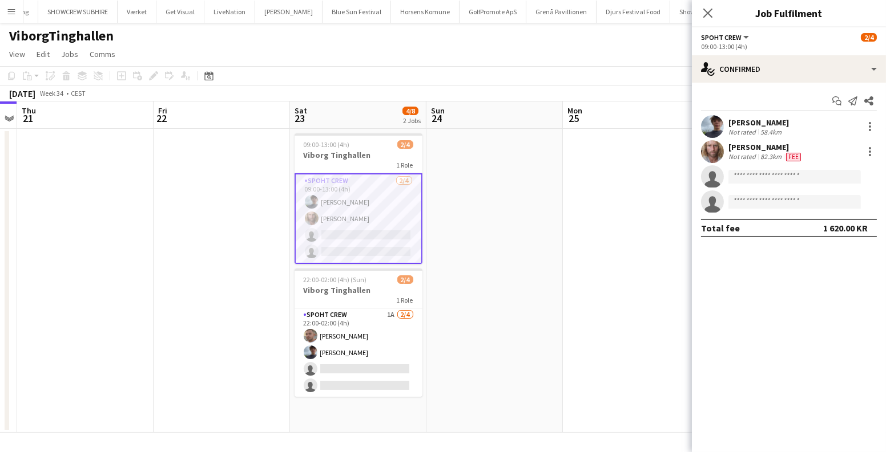
click at [755, 184] on app-invite-slot "single-neutral-actions" at bounding box center [789, 176] width 194 height 23
click at [755, 179] on input at bounding box center [794, 177] width 132 height 14
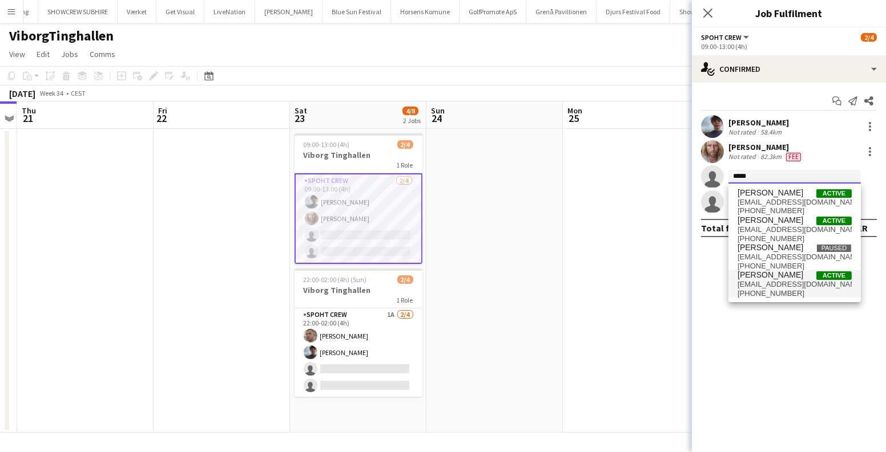
type input "*****"
click at [763, 282] on span "[EMAIL_ADDRESS][DOMAIN_NAME]" at bounding box center [794, 284] width 114 height 9
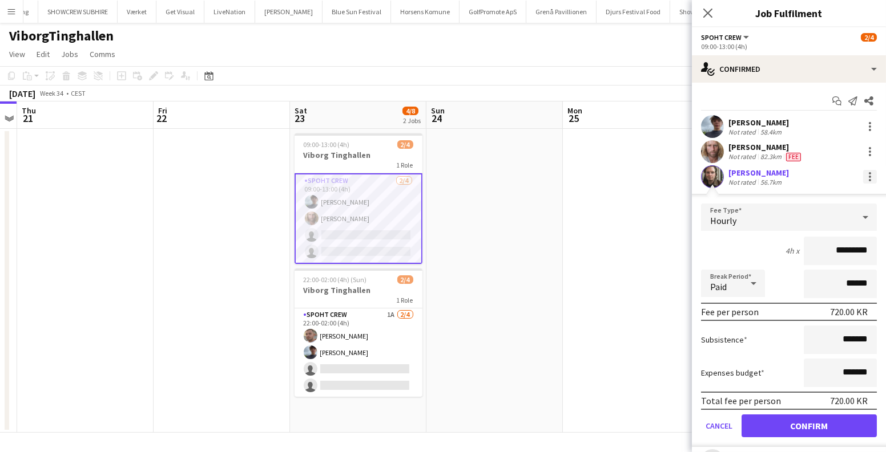
click at [863, 178] on div at bounding box center [870, 177] width 14 height 14
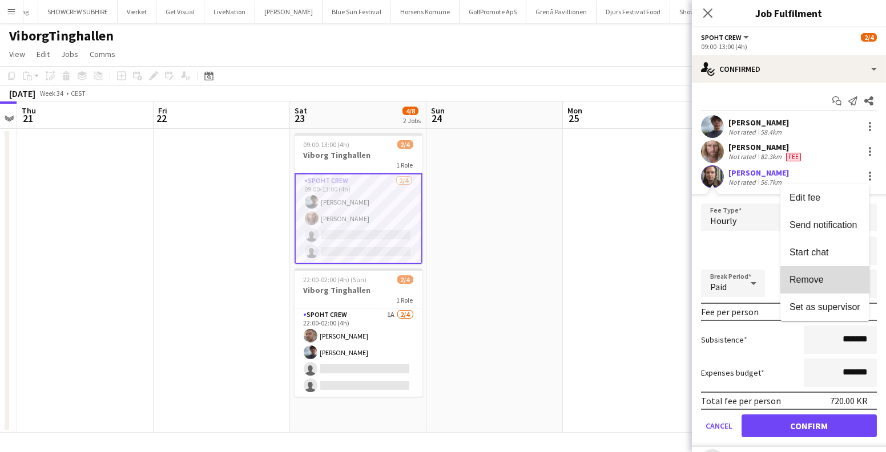
click at [805, 284] on span "Remove" at bounding box center [806, 280] width 34 height 10
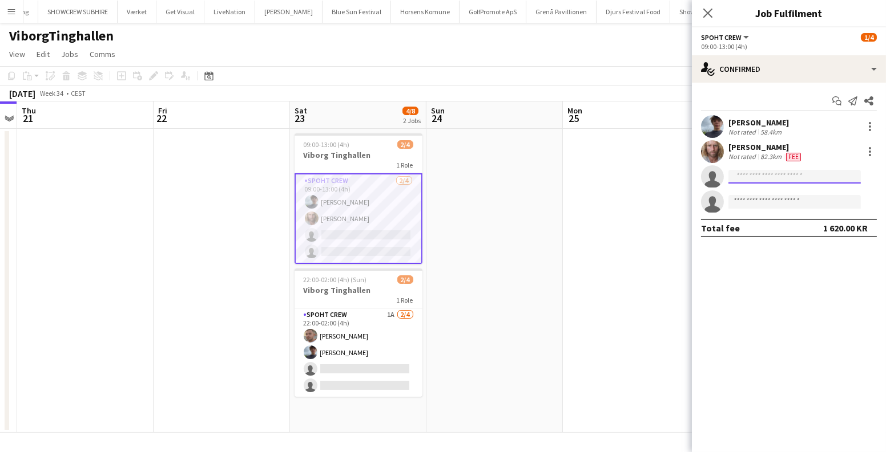
click at [754, 175] on input at bounding box center [794, 177] width 132 height 14
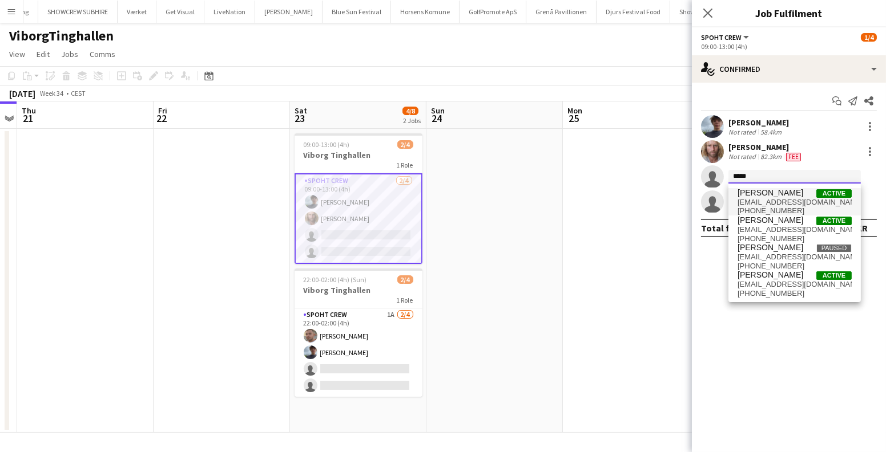
type input "*****"
click at [762, 196] on span "Lasse Bak-Nielsen" at bounding box center [770, 193] width 66 height 10
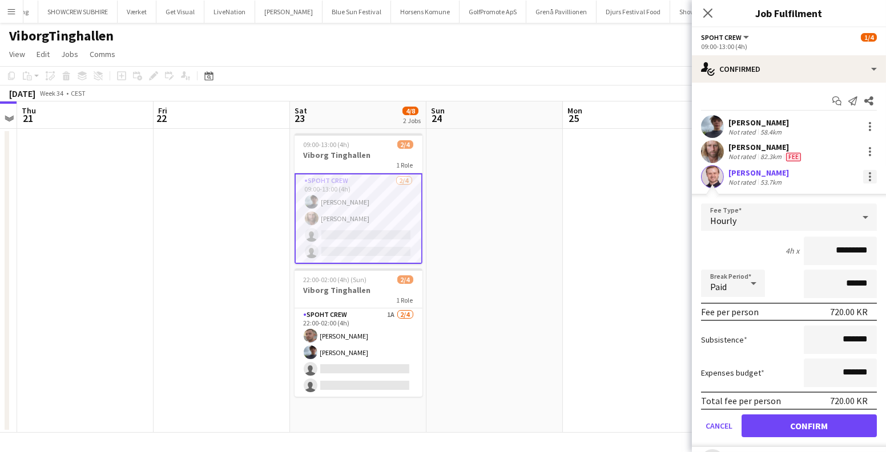
click at [868, 172] on div at bounding box center [869, 173] width 2 height 2
click at [805, 275] on span "Remove" at bounding box center [806, 280] width 34 height 10
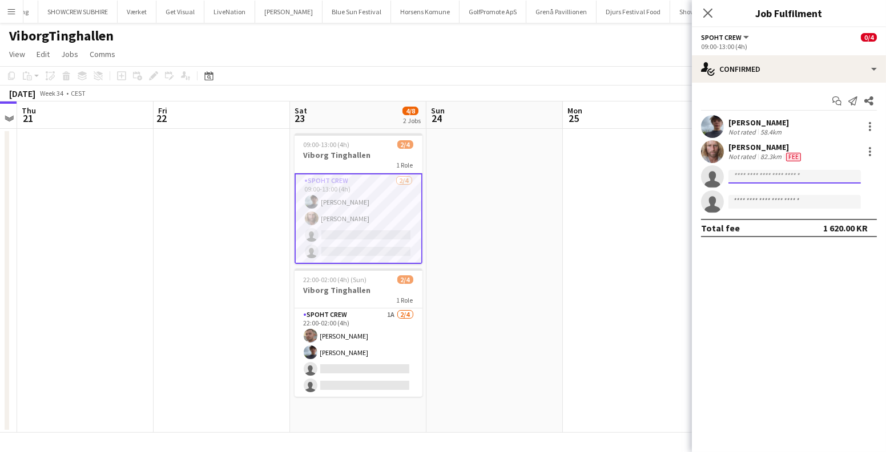
click at [759, 183] on body "Menu Boards Boards Boards All jobs Status Workforce Workforce My Workforce Recr…" at bounding box center [443, 226] width 886 height 452
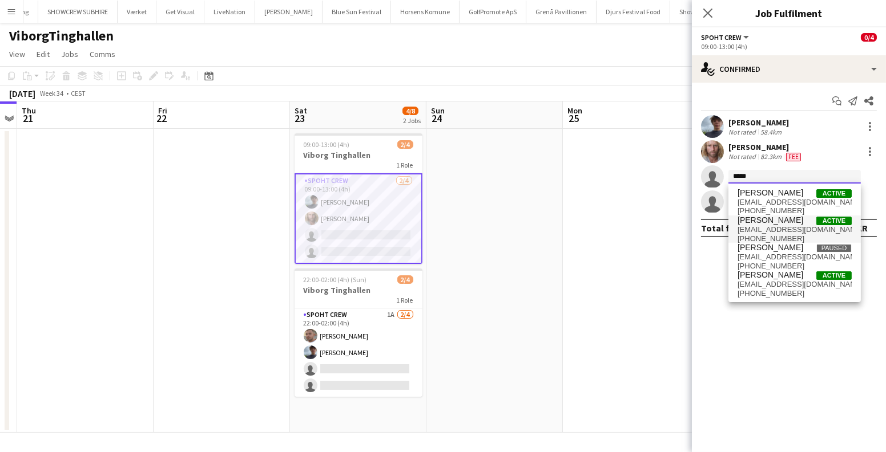
type input "*****"
click at [769, 226] on span "borup16690@gmail.com" at bounding box center [794, 229] width 114 height 9
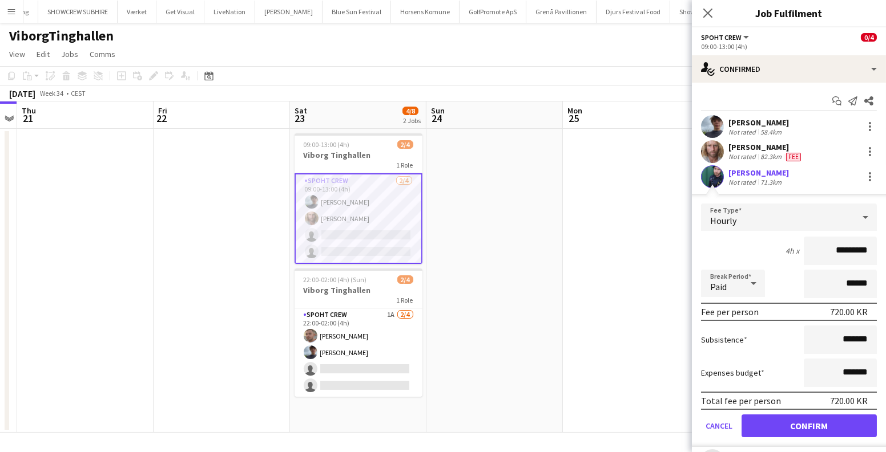
drag, startPoint x: 816, startPoint y: 252, endPoint x: 848, endPoint y: 246, distance: 32.6
click at [848, 246] on input "*********" at bounding box center [839, 251] width 73 height 29
type input "******"
click at [790, 418] on button "Confirm" at bounding box center [808, 426] width 135 height 23
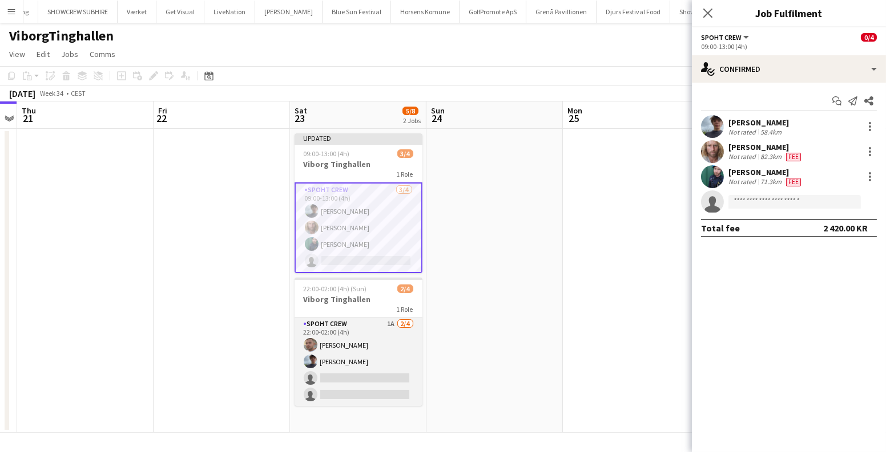
click at [369, 351] on app-card-role "Spoht Crew 1A 2/4 22:00-02:00 (4h) Tomas Ambarcumianas Jacob Christensen single…" at bounding box center [358, 362] width 128 height 88
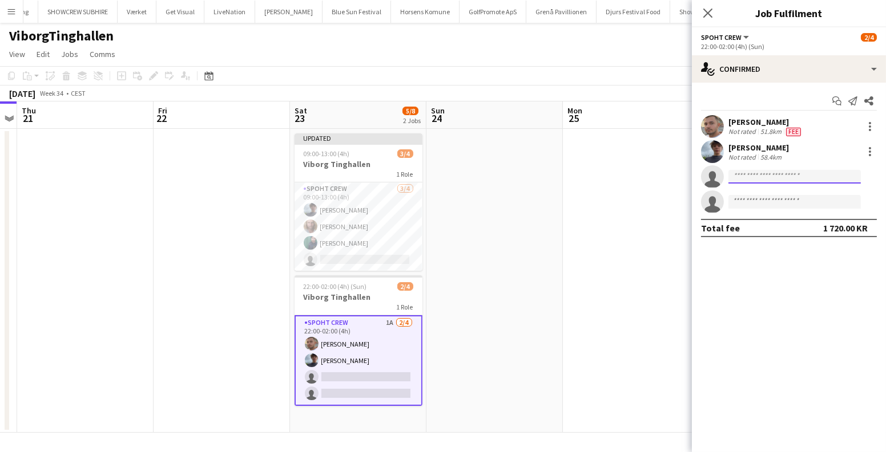
click at [797, 175] on input at bounding box center [794, 177] width 132 height 14
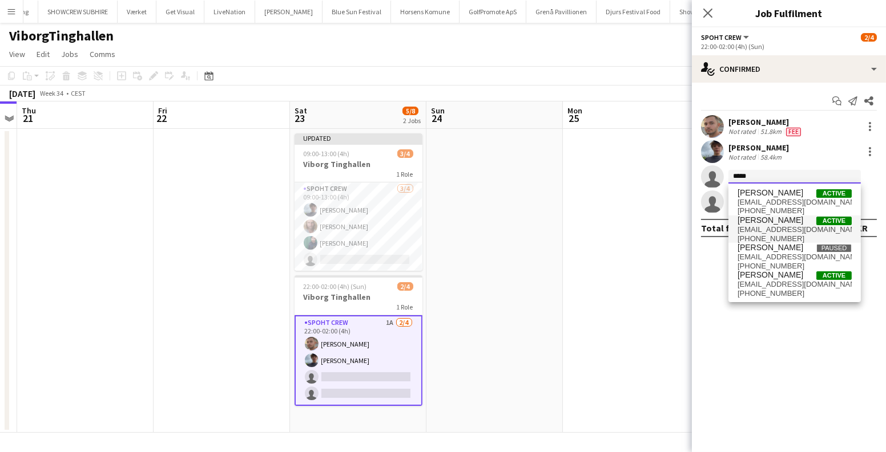
type input "*****"
click at [789, 220] on span "Lasse Borup Active" at bounding box center [794, 221] width 114 height 10
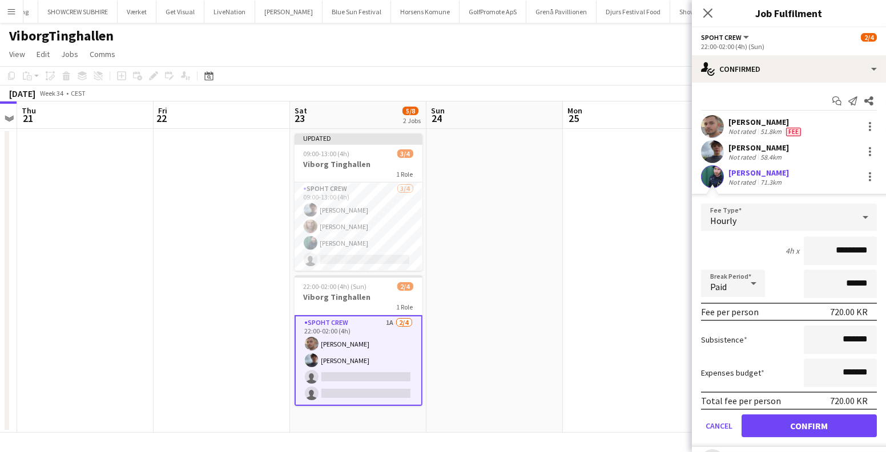
click at [844, 250] on input "*********" at bounding box center [839, 251] width 73 height 29
drag, startPoint x: 846, startPoint y: 250, endPoint x: 819, endPoint y: 251, distance: 27.4
click at [819, 251] on input "*********" at bounding box center [839, 251] width 73 height 29
type input "******"
click at [791, 421] on button "Confirm" at bounding box center [808, 426] width 135 height 23
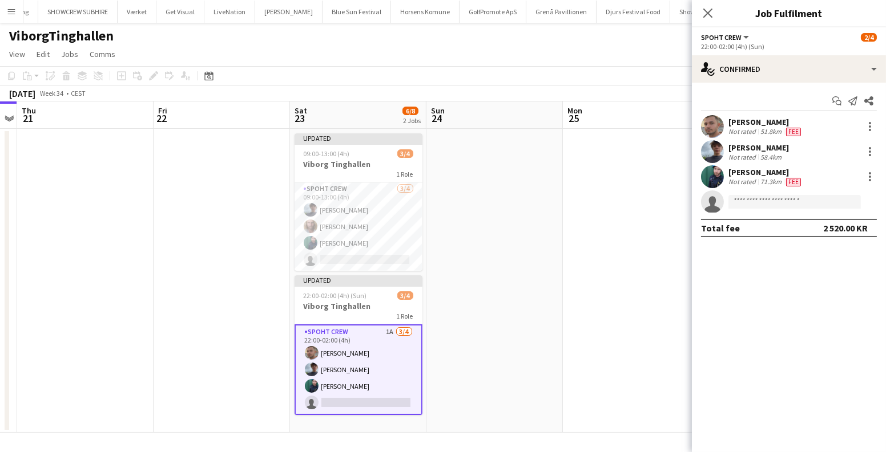
click at [600, 266] on app-date-cell at bounding box center [631, 281] width 136 height 304
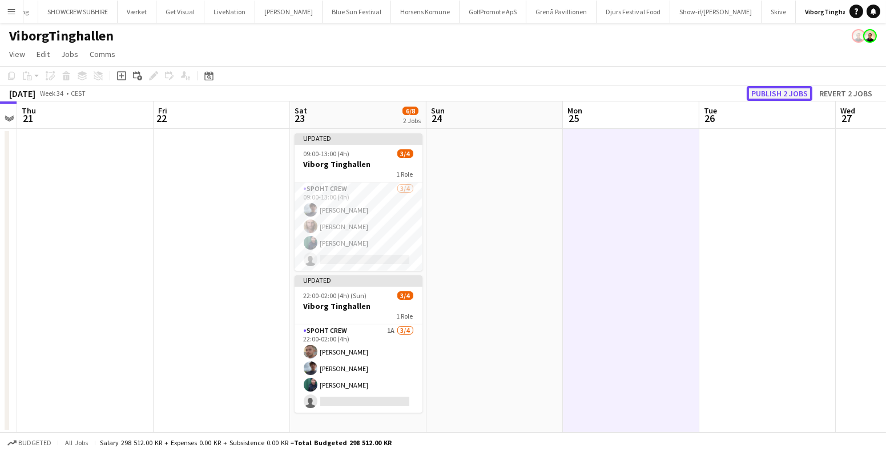
click at [798, 93] on button "Publish 2 jobs" at bounding box center [779, 93] width 66 height 15
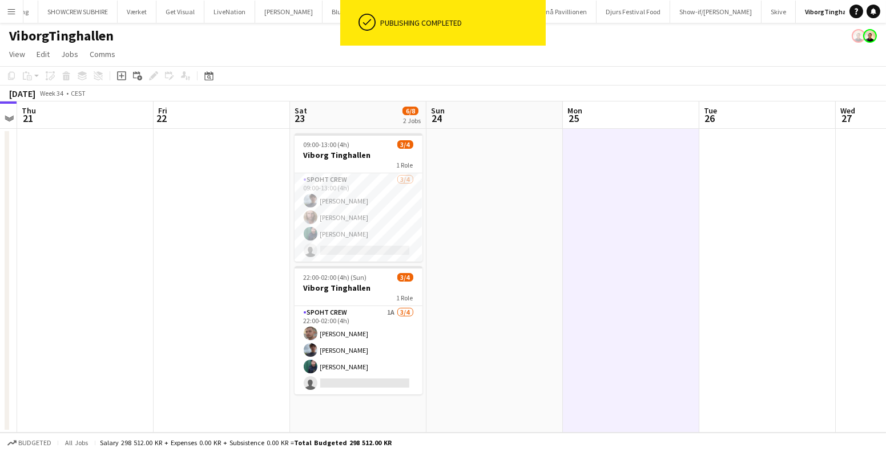
click at [575, 206] on app-date-cell at bounding box center [631, 281] width 136 height 304
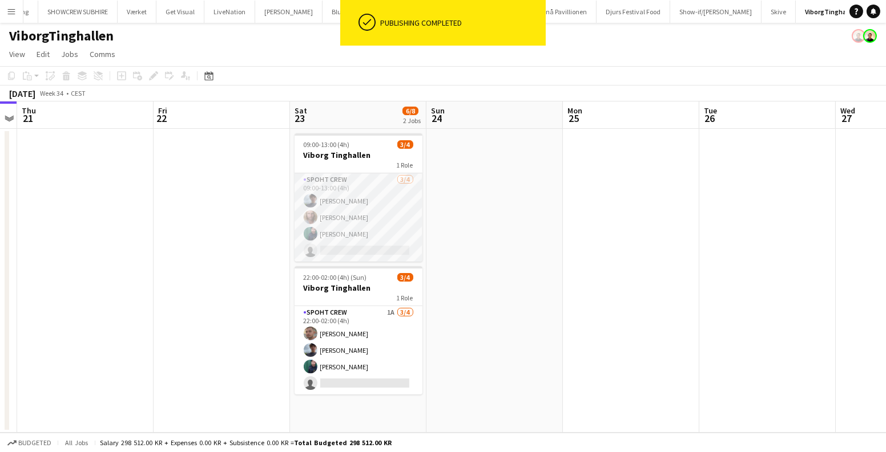
click at [384, 235] on app-card-role "Spoht Crew 3/4 09:00-13:00 (4h) Jacob Christensen Andreas Hansen Lasse Borup si…" at bounding box center [358, 217] width 128 height 88
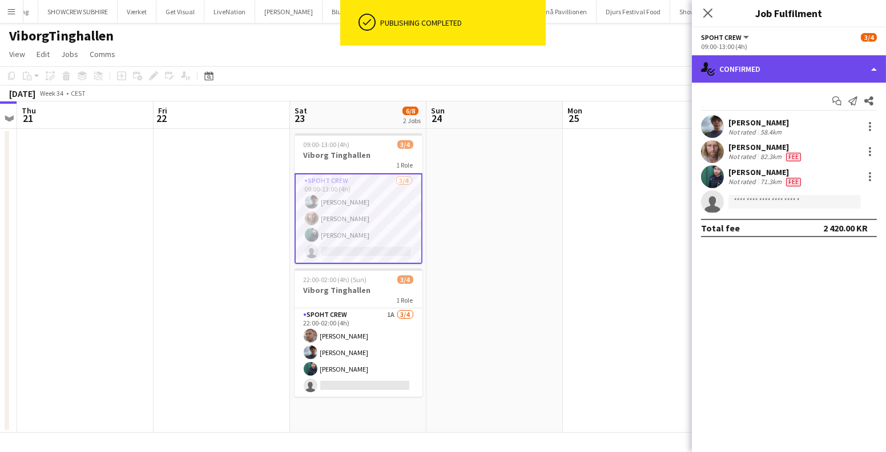
click at [794, 64] on div "single-neutral-actions-check-2 Confirmed" at bounding box center [789, 68] width 194 height 27
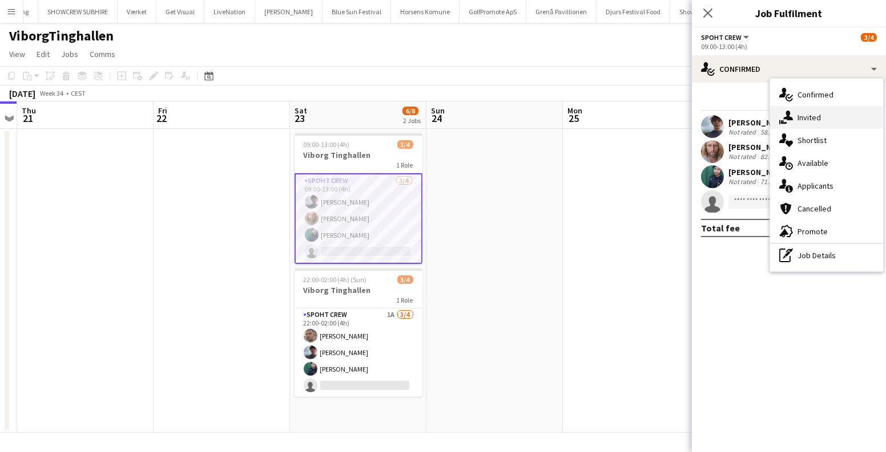
click at [791, 111] on icon "single-neutral-actions-share-1" at bounding box center [786, 118] width 14 height 14
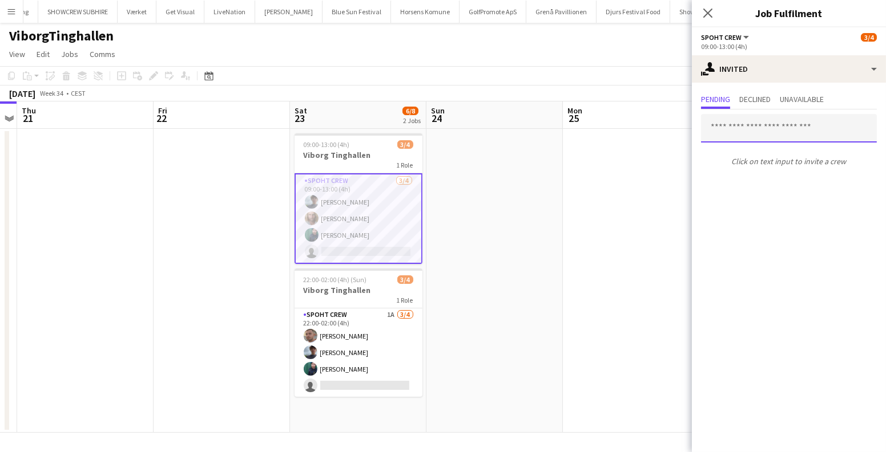
click at [736, 130] on input "text" at bounding box center [789, 128] width 176 height 29
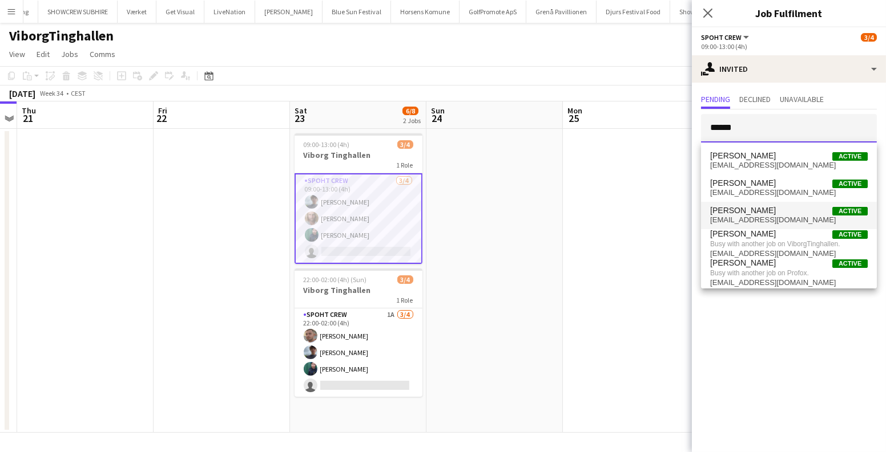
type input "******"
click at [766, 209] on span "Alexander Christensen" at bounding box center [743, 211] width 66 height 10
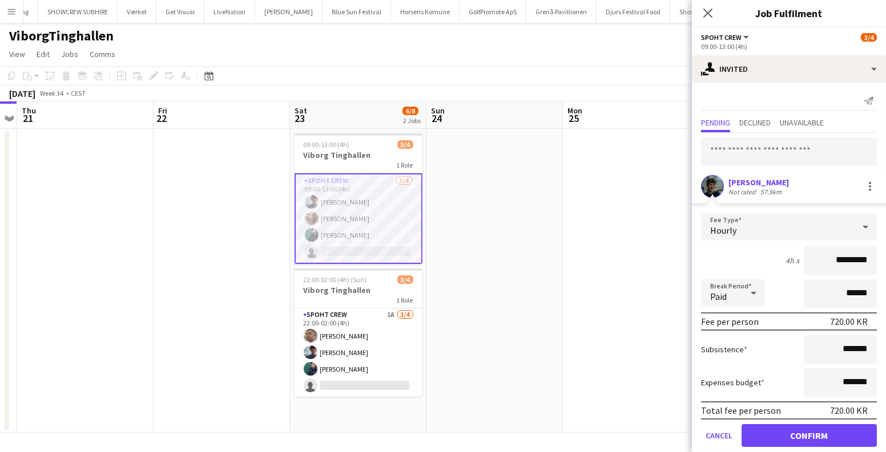
click at [491, 191] on app-date-cell at bounding box center [494, 281] width 136 height 304
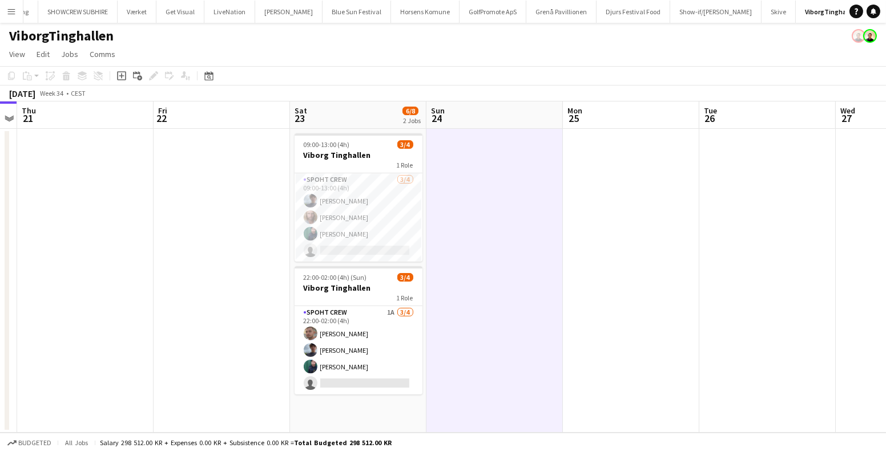
click at [491, 191] on app-date-cell at bounding box center [494, 281] width 136 height 304
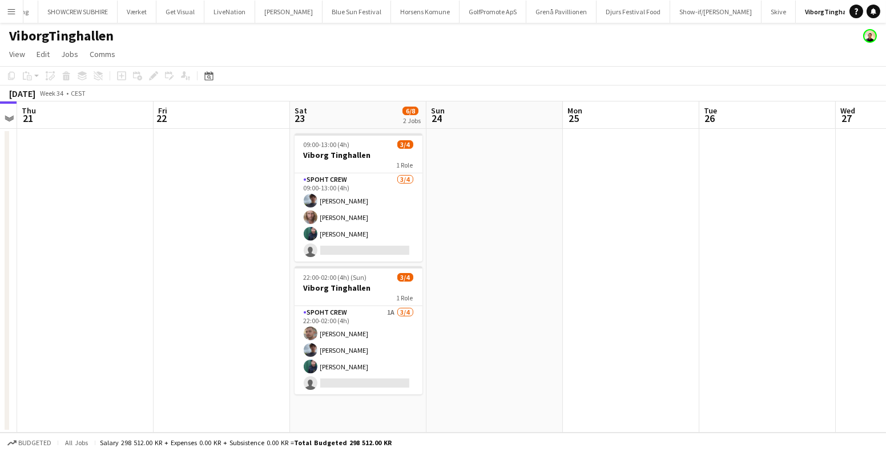
click at [8, 8] on app-icon "Menu" at bounding box center [11, 11] width 9 height 9
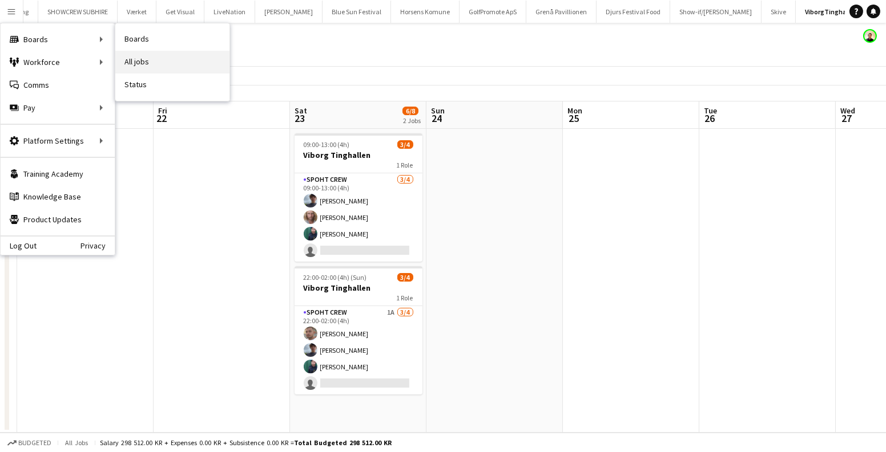
click at [145, 55] on link "All jobs" at bounding box center [172, 62] width 114 height 23
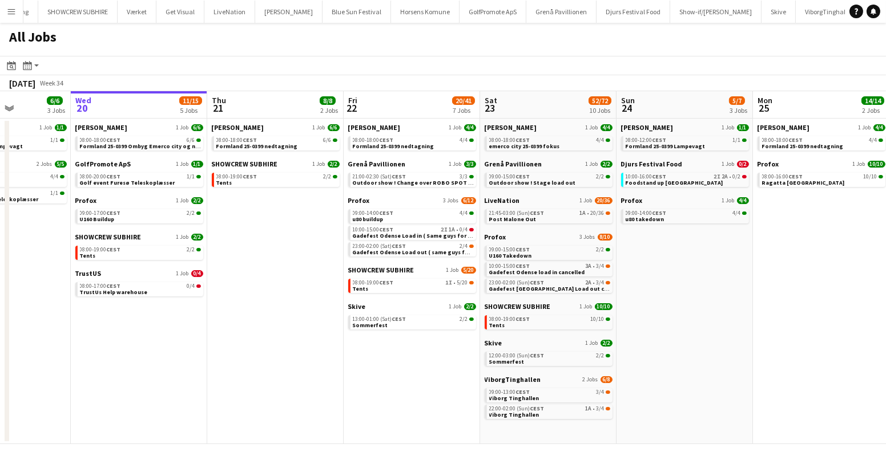
scroll to position [0, 515]
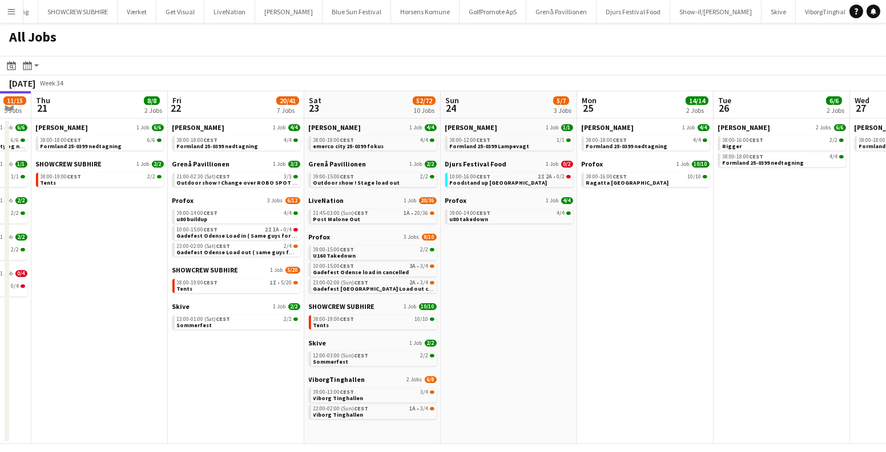
drag, startPoint x: 801, startPoint y: 296, endPoint x: 559, endPoint y: 290, distance: 242.6
click at [559, 290] on app-calendar-viewport "Sun 17 12/13 4 Jobs Mon 18 14/14 4 Jobs Tue 19 6/6 3 Jobs Wed 20 11/15 5 Jobs T…" at bounding box center [443, 267] width 886 height 353
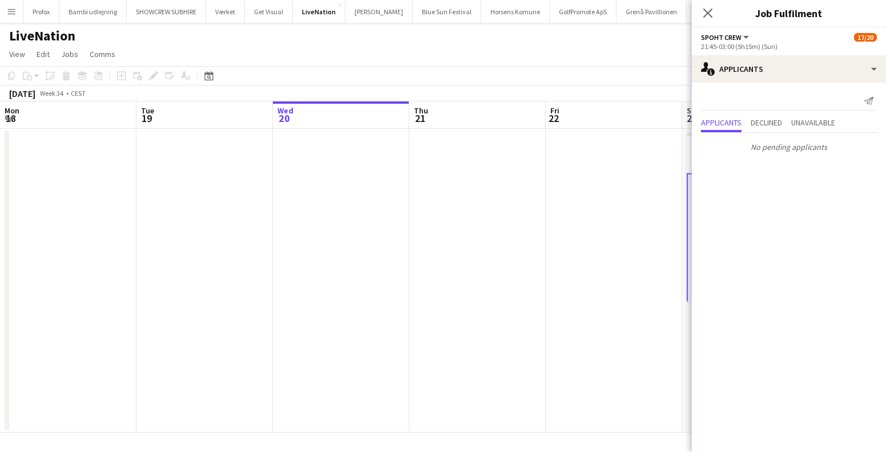
scroll to position [0, 392]
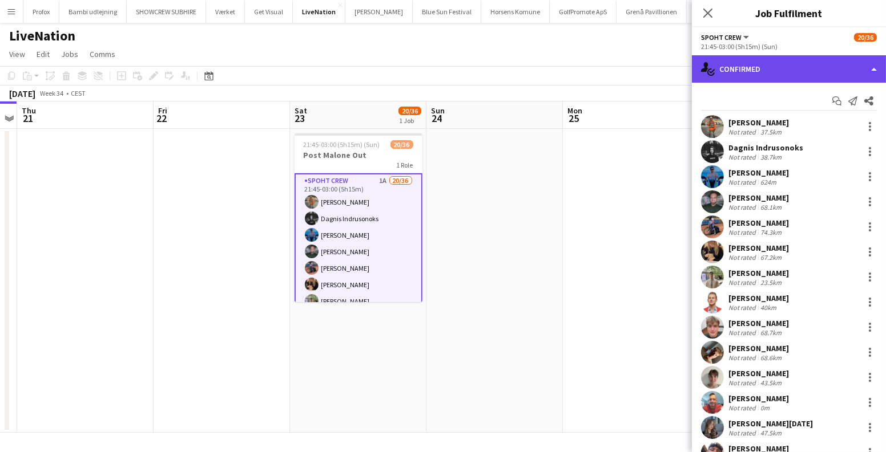
click at [774, 73] on div "single-neutral-actions-check-2 Confirmed" at bounding box center [789, 68] width 194 height 27
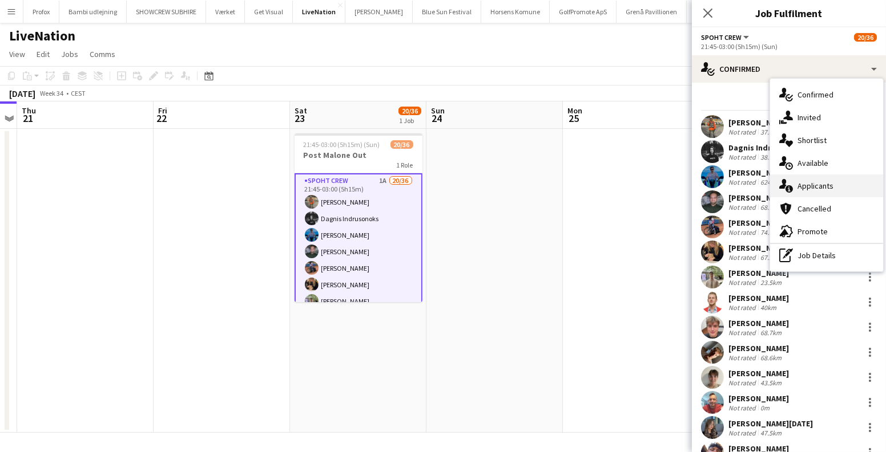
click at [824, 188] on div "single-neutral-actions-information Applicants" at bounding box center [826, 186] width 113 height 23
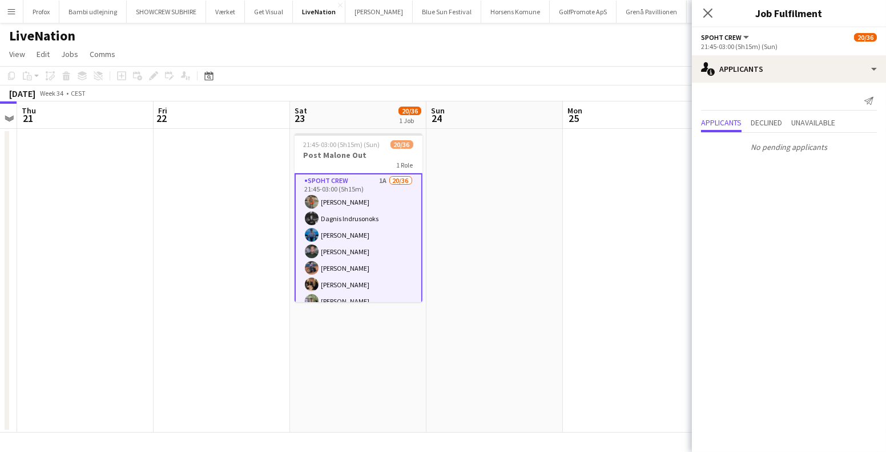
click at [793, 112] on div "Send notification Applicants Declined Unavailable No pending applicants" at bounding box center [789, 124] width 194 height 83
click at [806, 115] on span "Unavailable" at bounding box center [813, 123] width 44 height 17
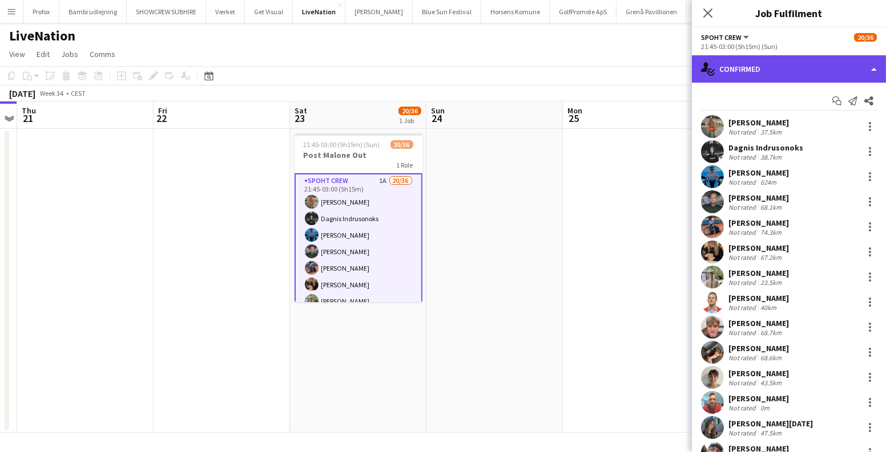
click at [818, 71] on div "single-neutral-actions-check-2 Confirmed" at bounding box center [789, 68] width 194 height 27
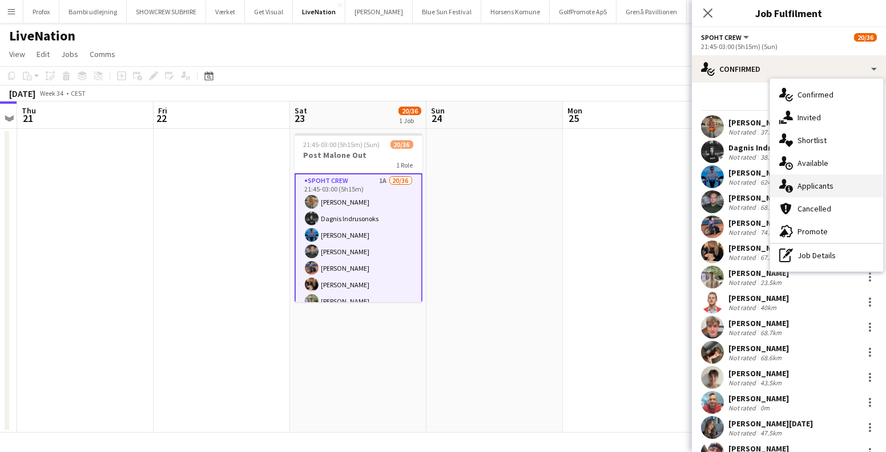
click at [803, 177] on div "single-neutral-actions-information Applicants" at bounding box center [826, 186] width 113 height 23
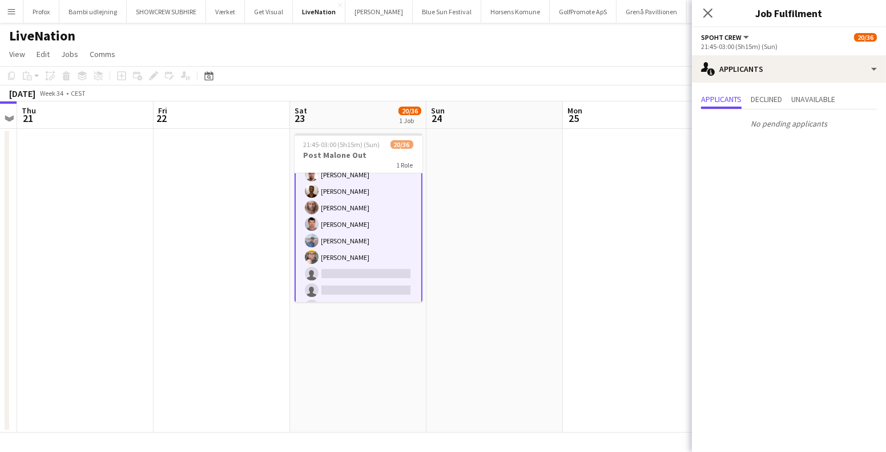
click at [457, 235] on app-date-cell at bounding box center [494, 281] width 136 height 304
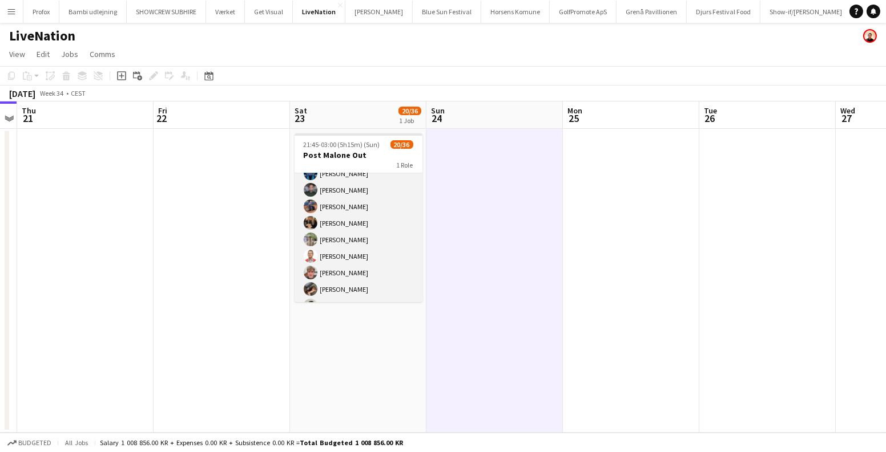
scroll to position [0, 0]
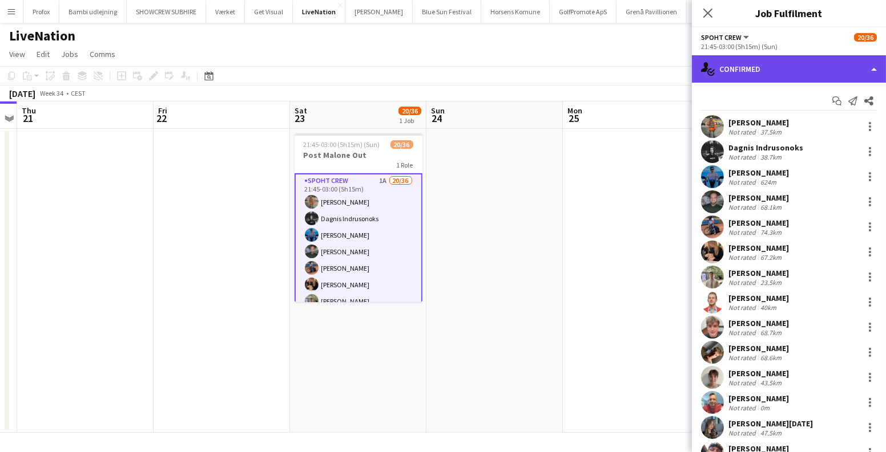
click at [771, 71] on div "single-neutral-actions-check-2 Confirmed" at bounding box center [789, 68] width 194 height 27
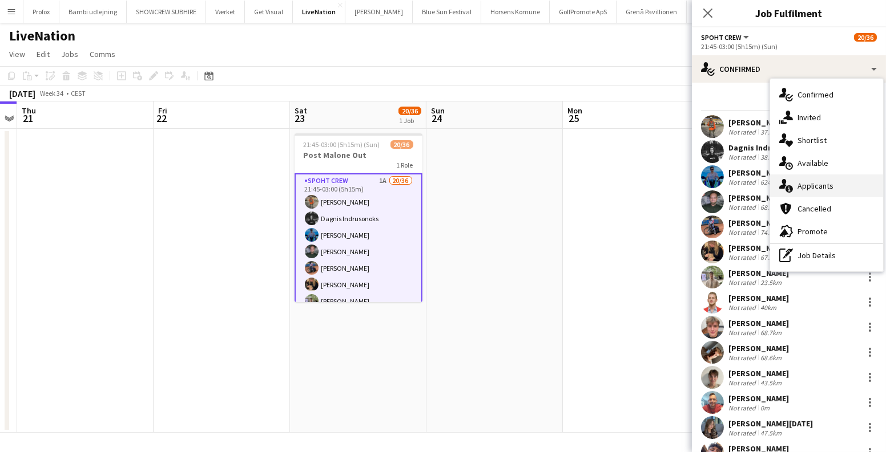
click at [800, 185] on div "single-neutral-actions-information Applicants" at bounding box center [826, 186] width 113 height 23
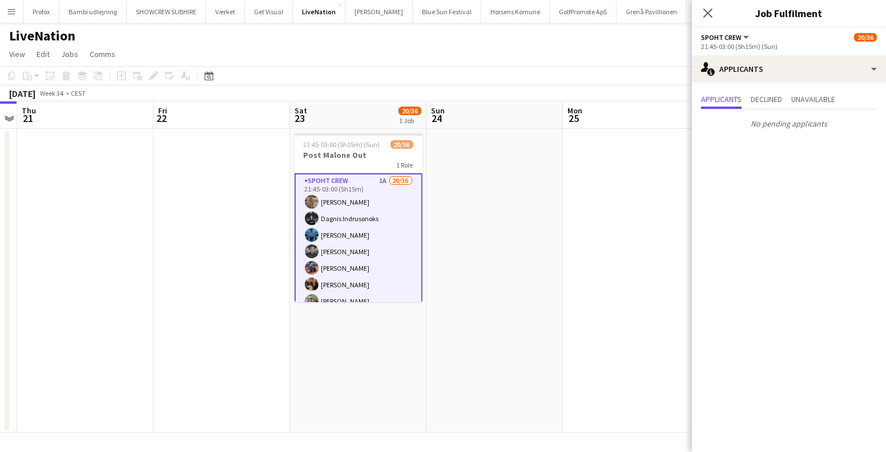
click at [702, 180] on mat-expansion-panel "users2 Applicants Applicants Declined Unavailable No pending applicants" at bounding box center [789, 268] width 194 height 370
click at [617, 176] on app-date-cell at bounding box center [631, 281] width 136 height 304
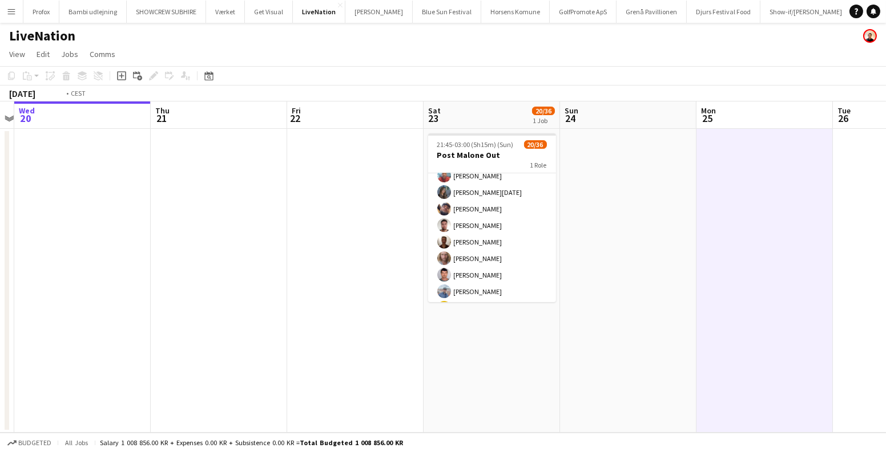
scroll to position [0, 281]
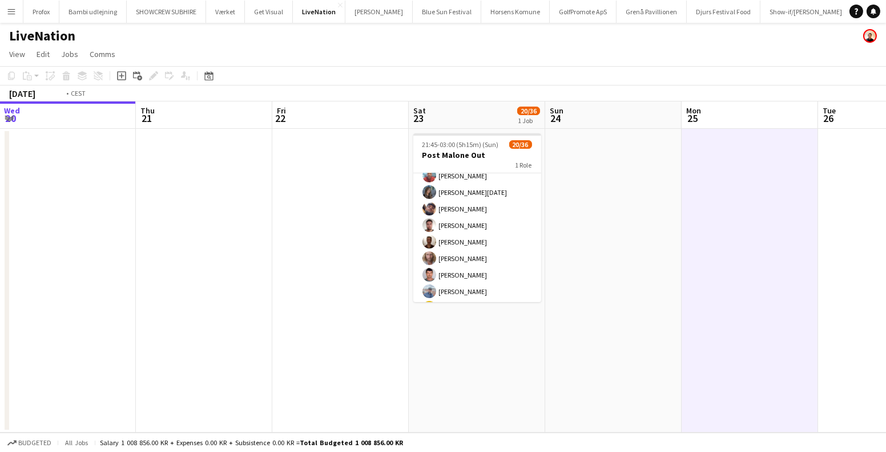
drag, startPoint x: 45, startPoint y: 231, endPoint x: 685, endPoint y: 293, distance: 643.2
click at [701, 298] on app-calendar-viewport "Mon 18 Tue 19 Wed 20 Thu 21 Fri 22 Sat 23 20/36 1 Job Sun 24 Mon 25 Tue 26 Wed …" at bounding box center [443, 268] width 886 height 332
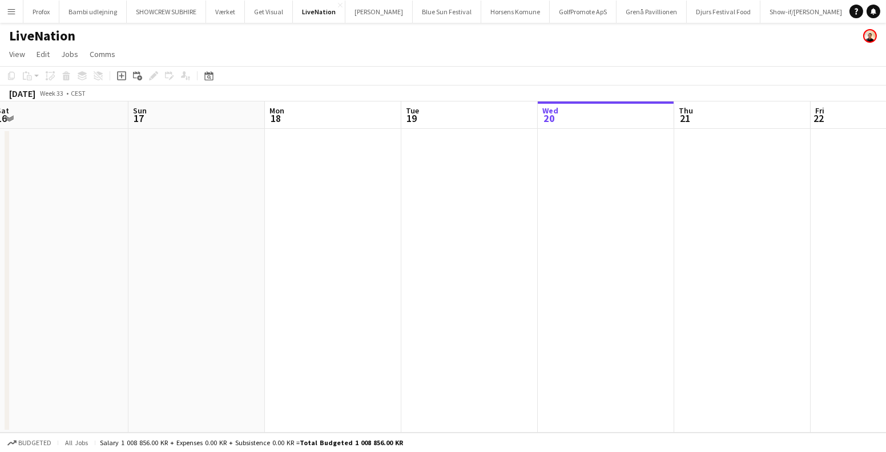
click at [9, 15] on app-icon "Menu" at bounding box center [11, 11] width 9 height 9
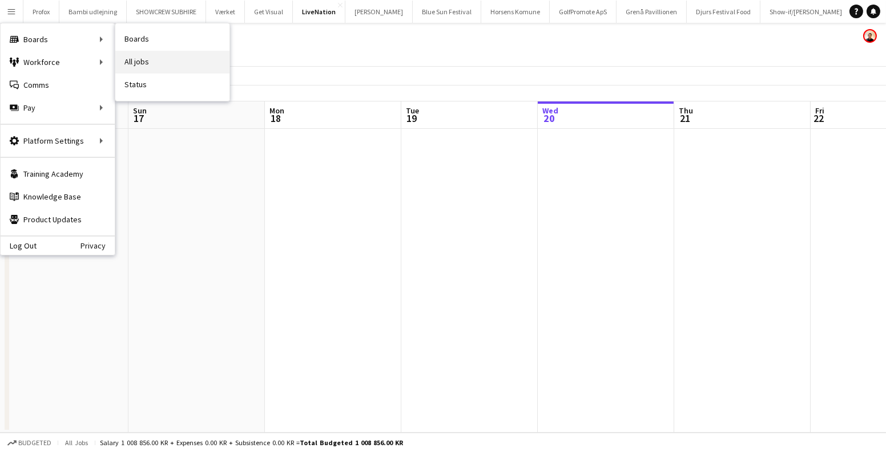
click at [135, 60] on link "All jobs" at bounding box center [172, 62] width 114 height 23
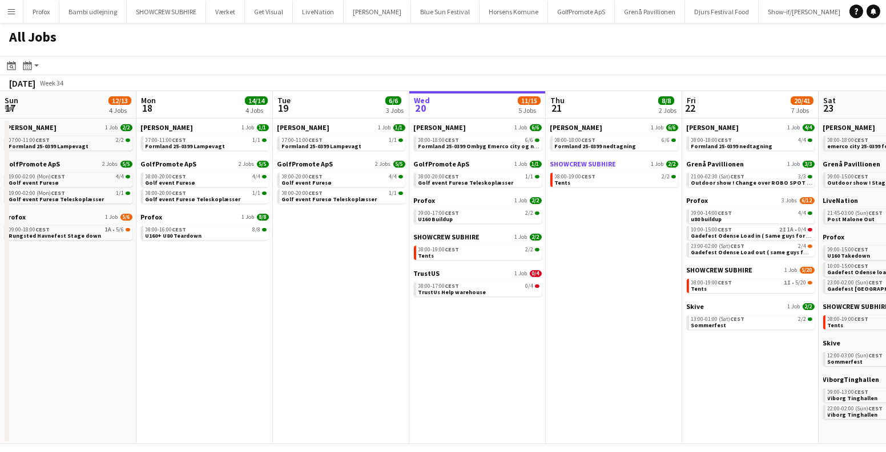
scroll to position [0, 273]
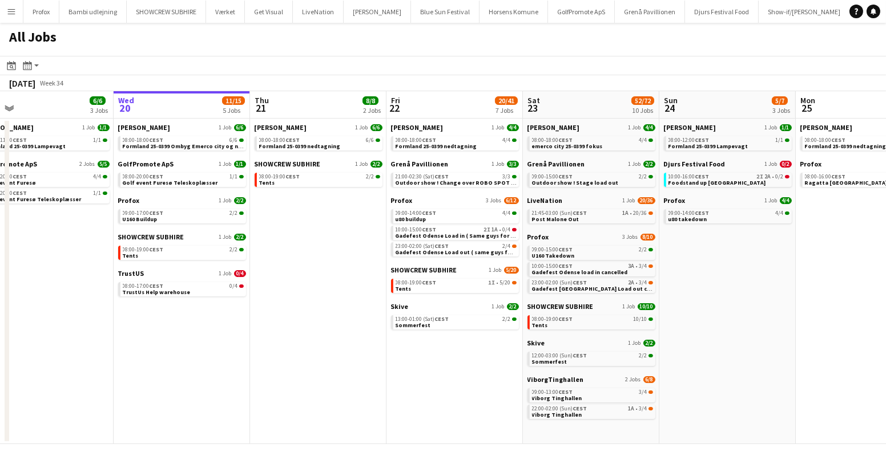
drag, startPoint x: 338, startPoint y: 219, endPoint x: 250, endPoint y: 216, distance: 87.3
click at [256, 217] on app-calendar-viewport "Sun 17 12/13 4 Jobs Mon 18 14/14 4 Jobs Tue 19 6/6 3 Jobs Wed 20 11/15 5 Jobs T…" at bounding box center [443, 267] width 886 height 353
